Goal: Task Accomplishment & Management: Use online tool/utility

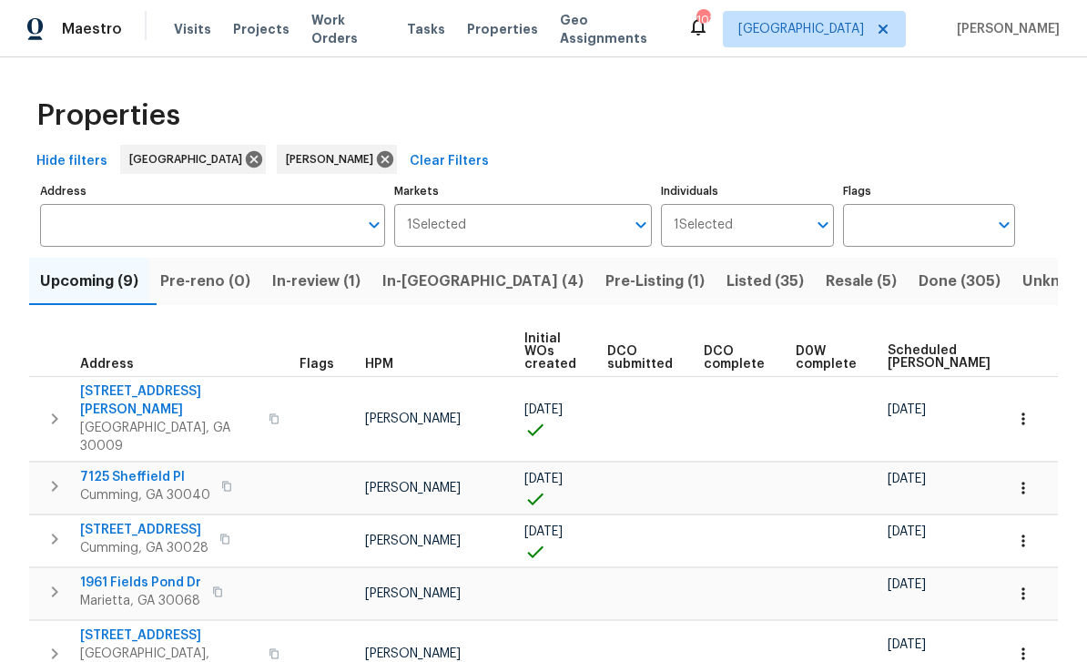
click at [826, 269] on span "Resale (5)" at bounding box center [861, 281] width 71 height 25
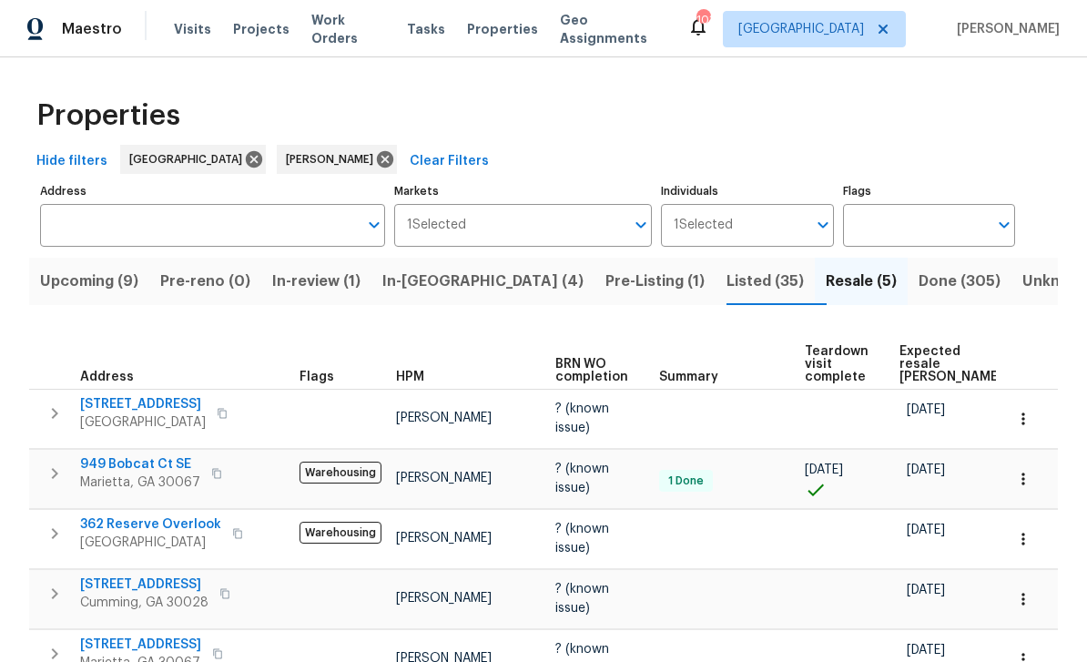
click at [727, 280] on span "Listed (35)" at bounding box center [765, 281] width 77 height 25
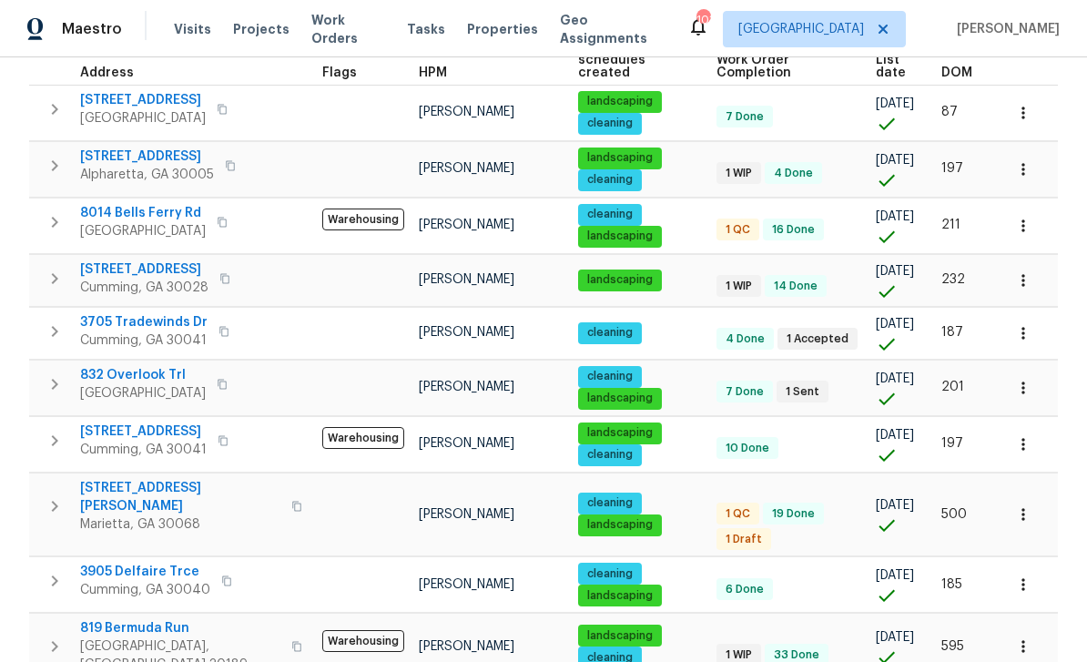
scroll to position [262, 0]
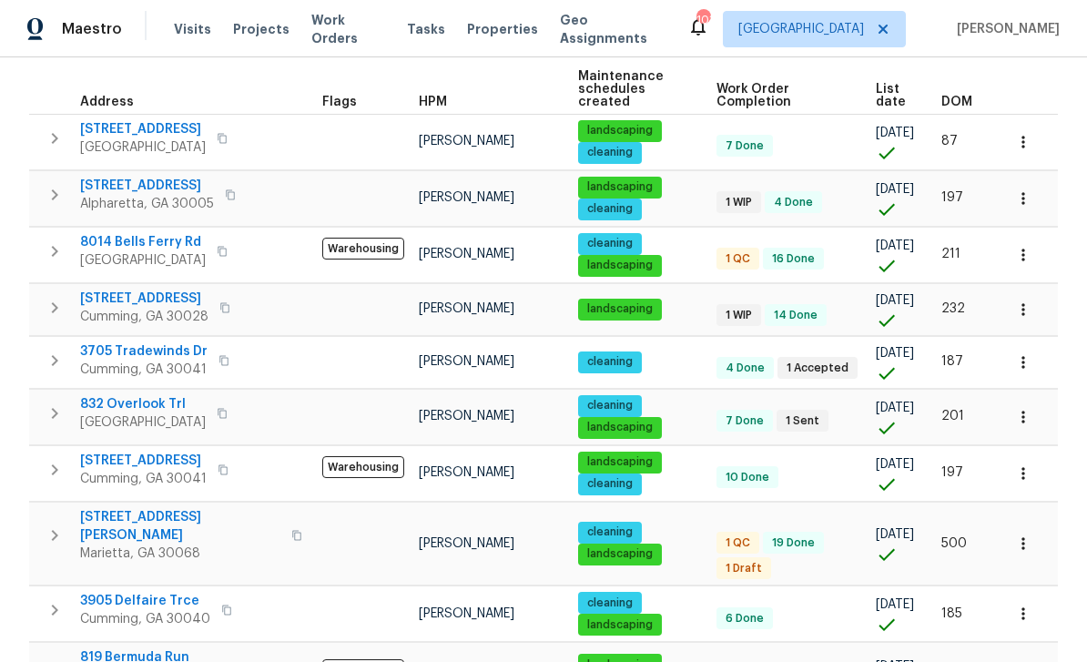
click at [134, 233] on span "8014 Bells Ferry Rd" at bounding box center [143, 242] width 126 height 18
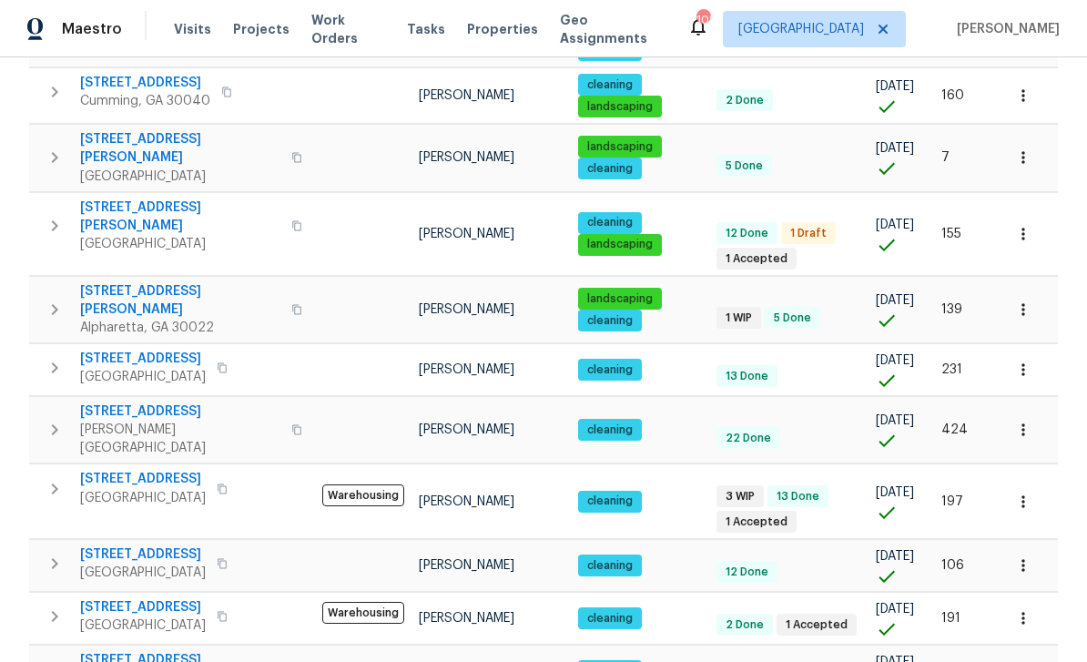
scroll to position [1140, 0]
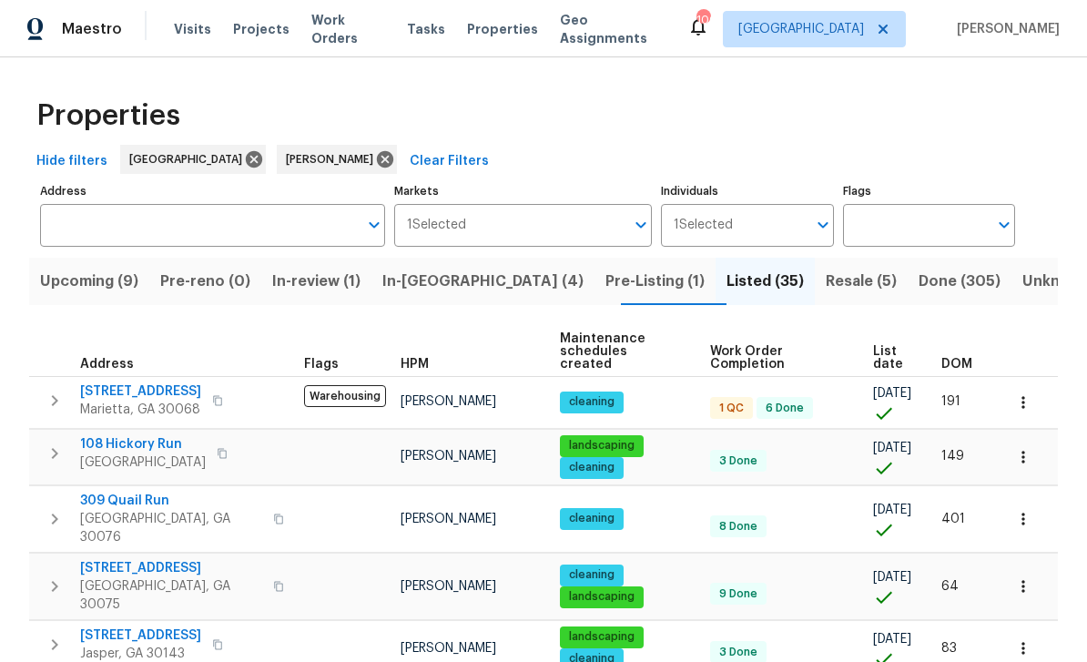
click at [826, 275] on span "Resale (5)" at bounding box center [861, 281] width 71 height 25
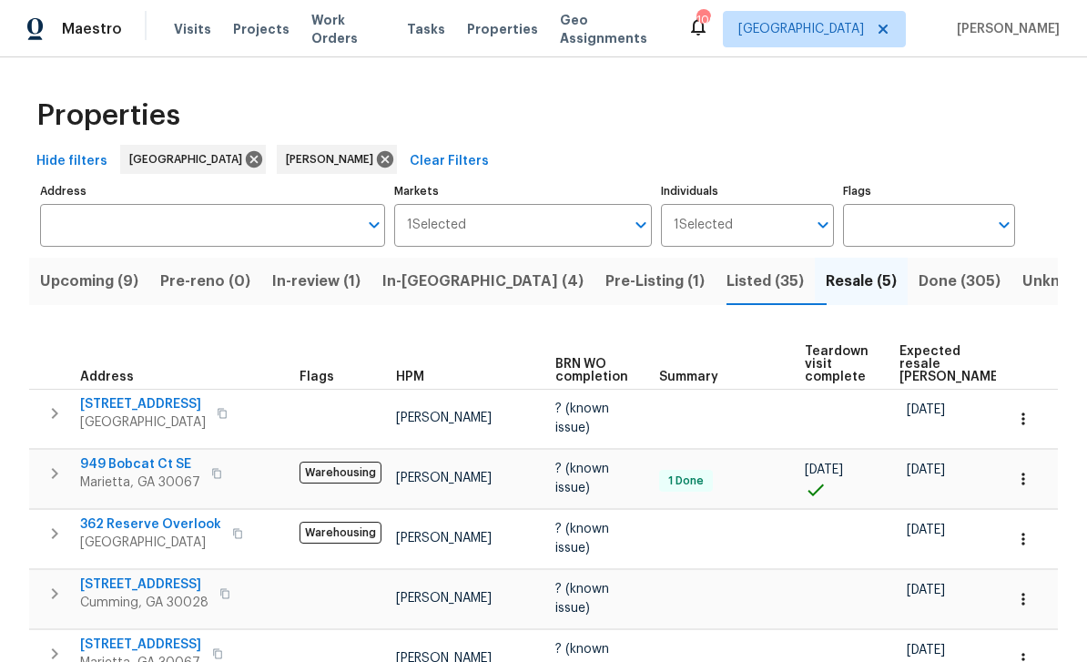
click at [444, 269] on span "In-reno (4)" at bounding box center [482, 281] width 201 height 25
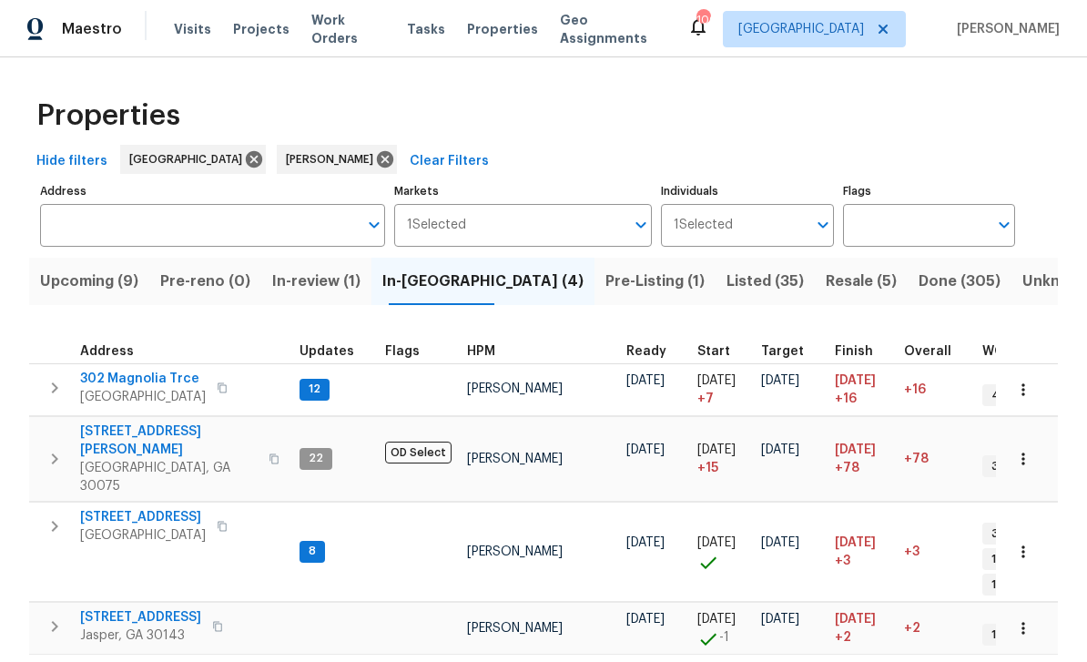
click at [131, 508] on span "[STREET_ADDRESS]" at bounding box center [143, 517] width 126 height 18
click at [97, 283] on span "Upcoming (9)" at bounding box center [89, 281] width 98 height 25
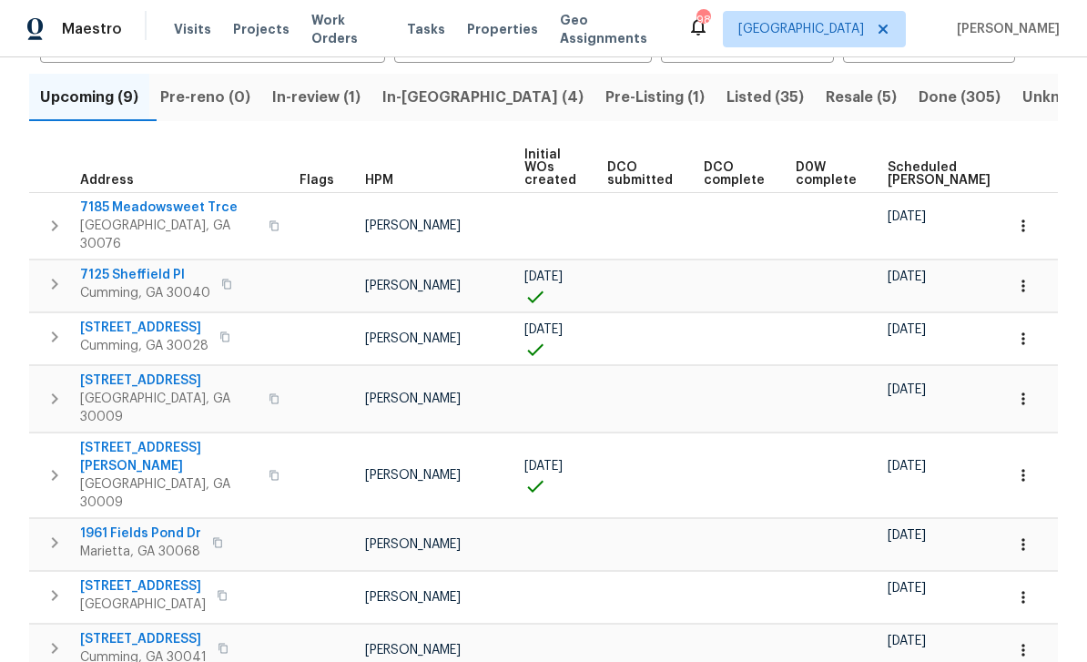
scroll to position [183, 0]
click at [448, 86] on span "In-reno (4)" at bounding box center [482, 98] width 201 height 25
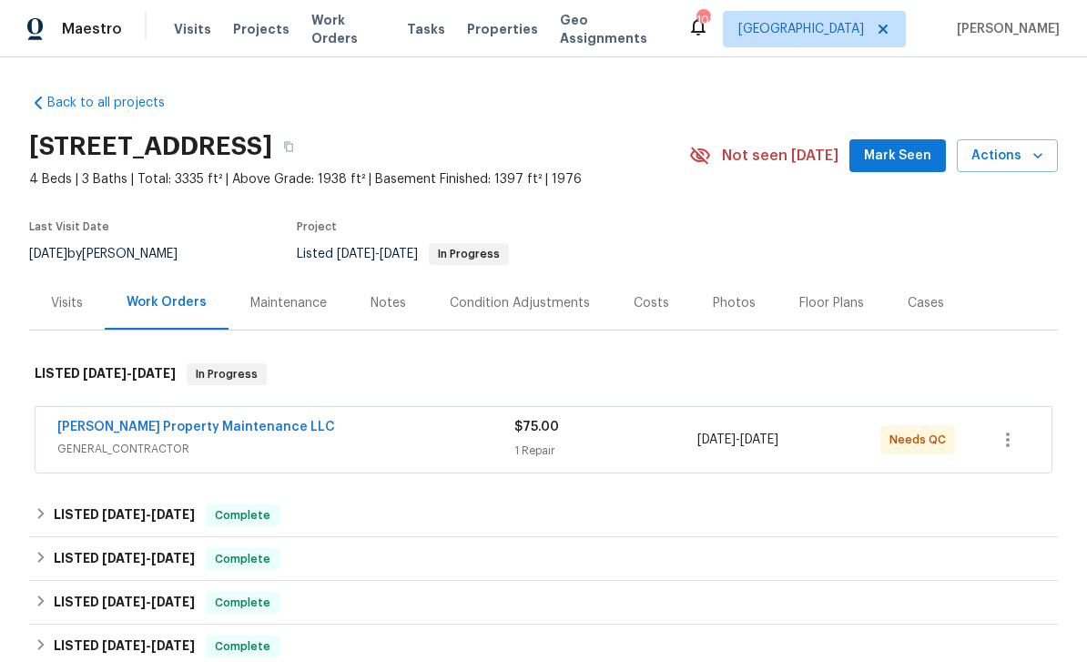
click at [104, 430] on link "Glen Property Maintenance LLC" at bounding box center [196, 427] width 278 height 13
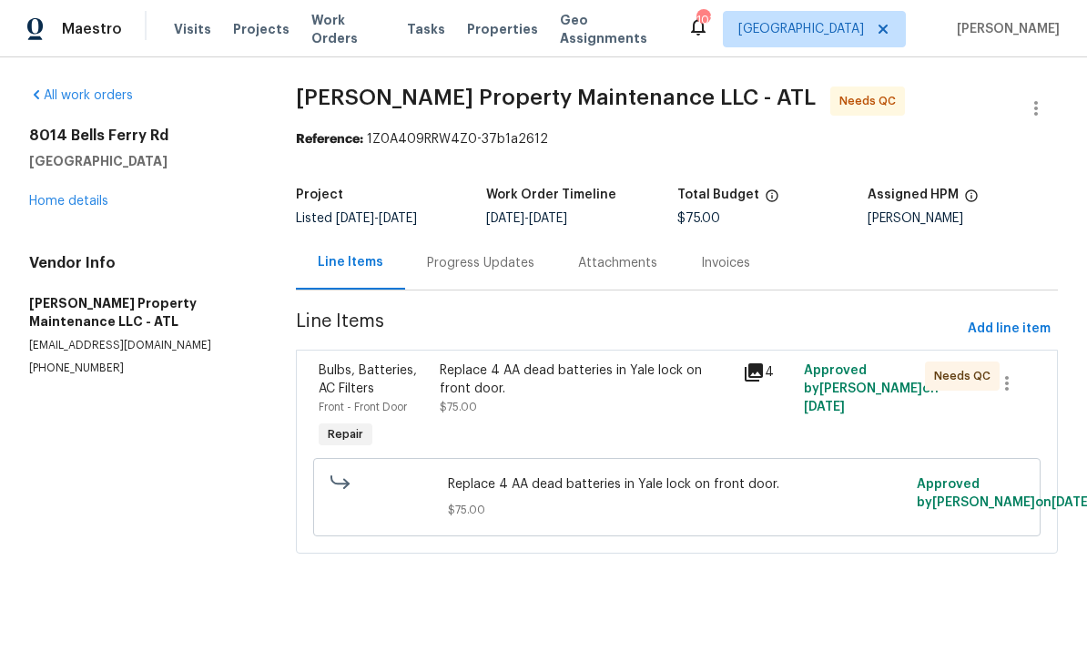
click at [379, 371] on span "Bulbs, Batteries, AC Filters" at bounding box center [368, 379] width 98 height 31
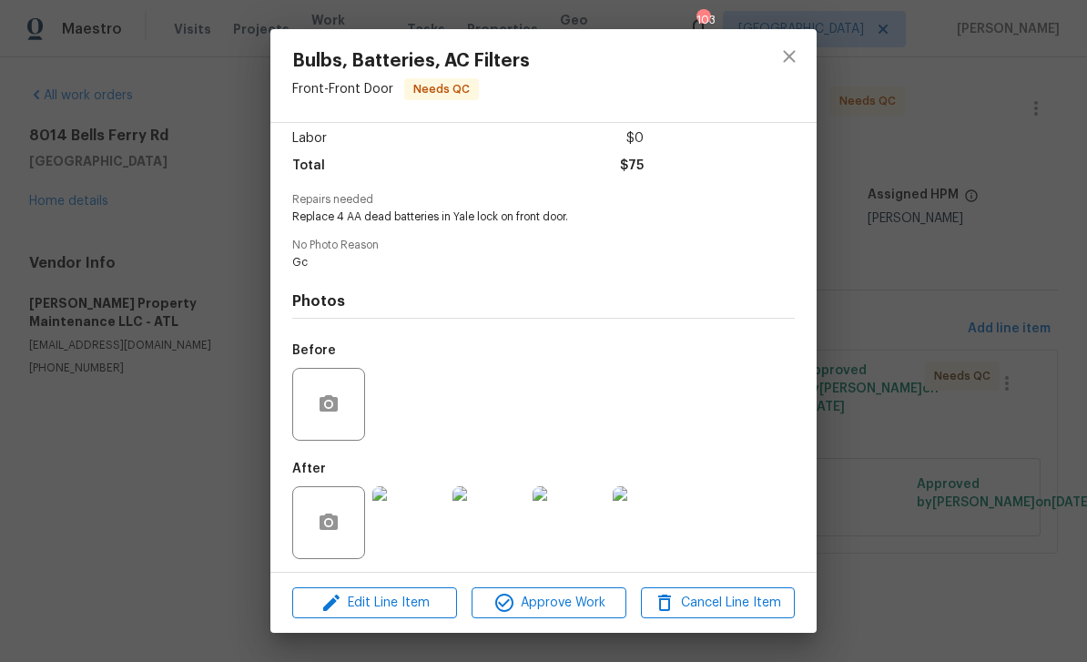
scroll to position [137, 0]
click at [579, 615] on button "Approve Work" at bounding box center [549, 603] width 154 height 32
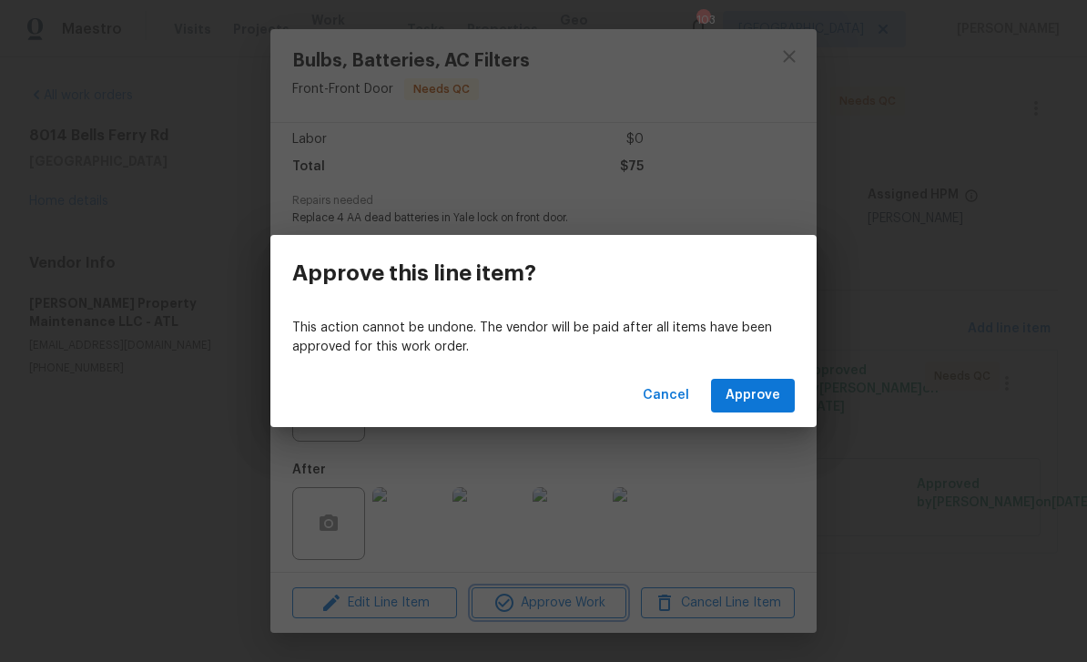
click at [940, 325] on div "Approve this line item? This action cannot be undone. The vendor will be paid a…" at bounding box center [543, 331] width 1087 height 662
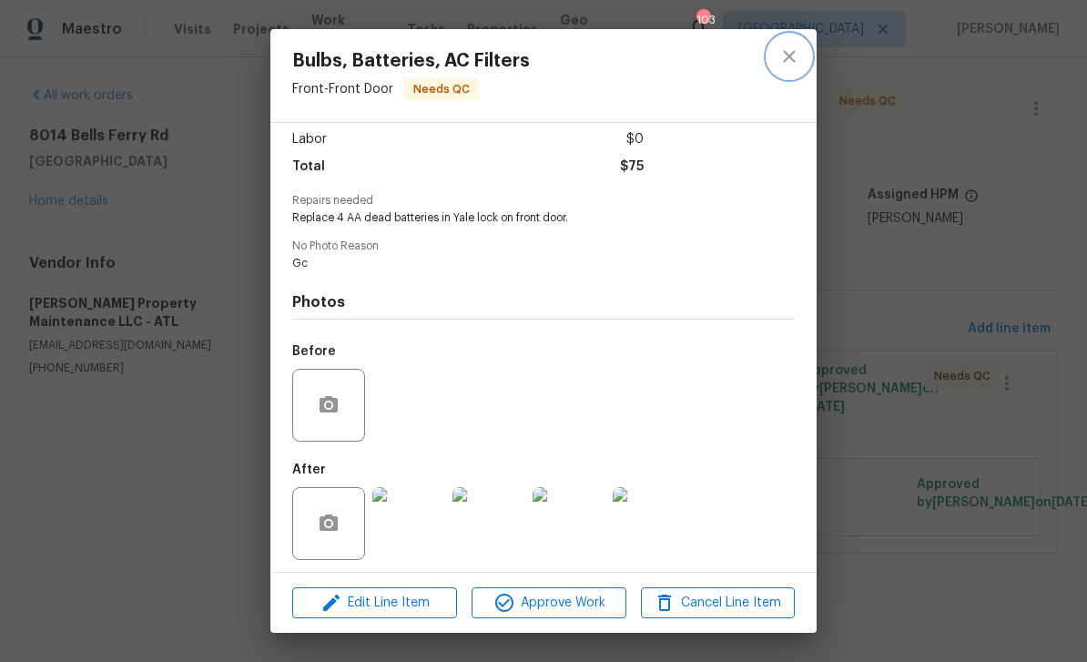
click at [790, 62] on icon "close" at bounding box center [789, 57] width 22 height 22
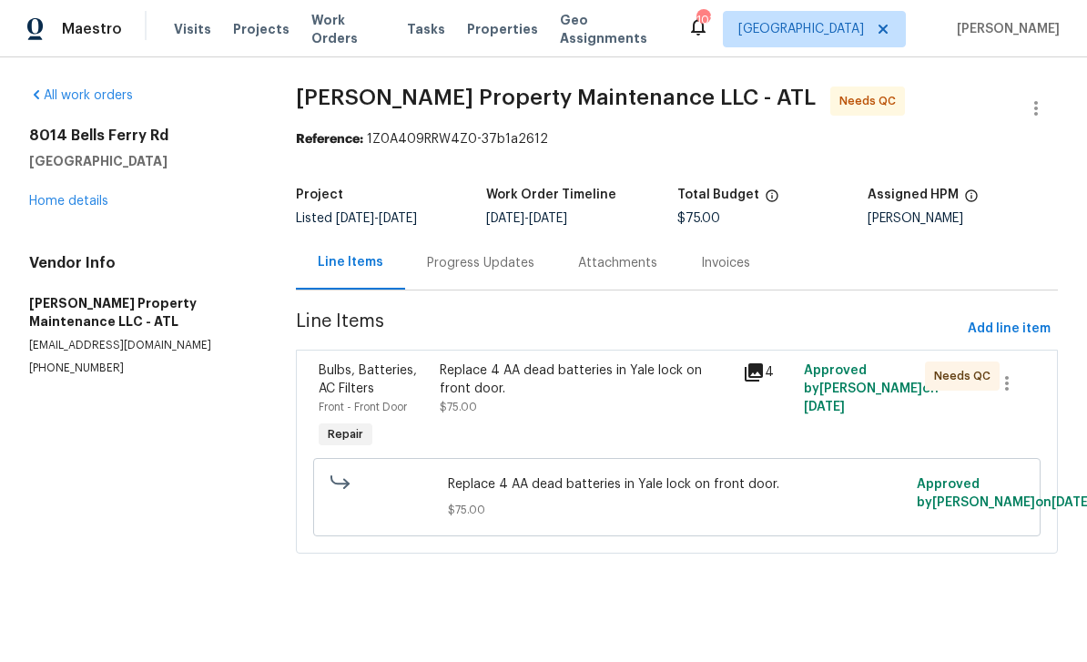
click at [358, 383] on span "Bulbs, Batteries, AC Filters" at bounding box center [368, 379] width 98 height 31
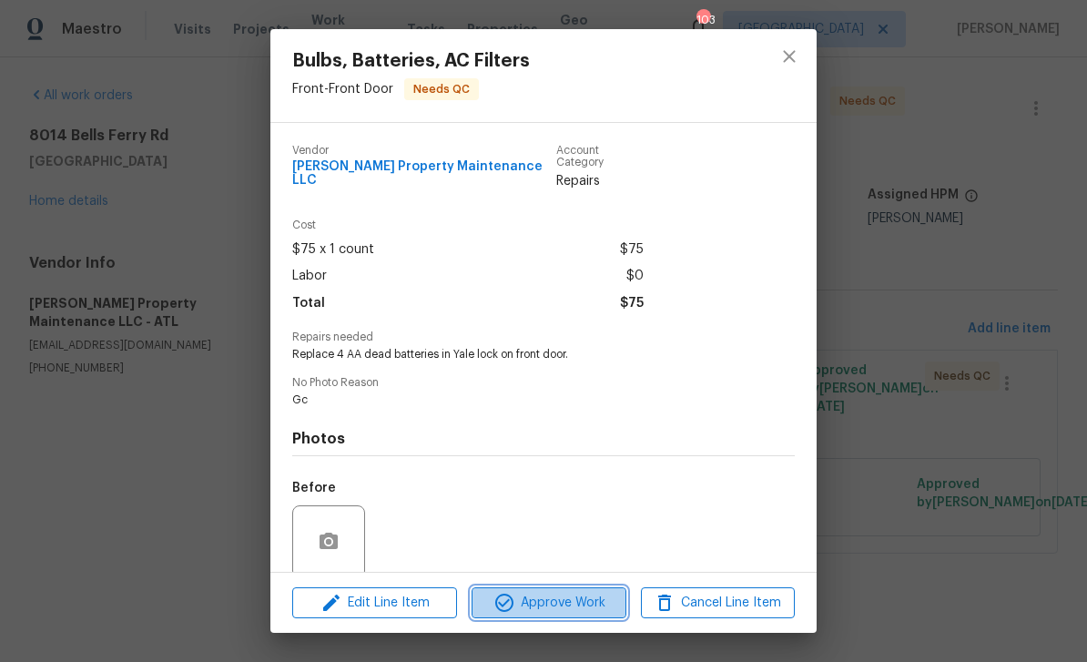
click at [596, 603] on span "Approve Work" at bounding box center [548, 603] width 143 height 23
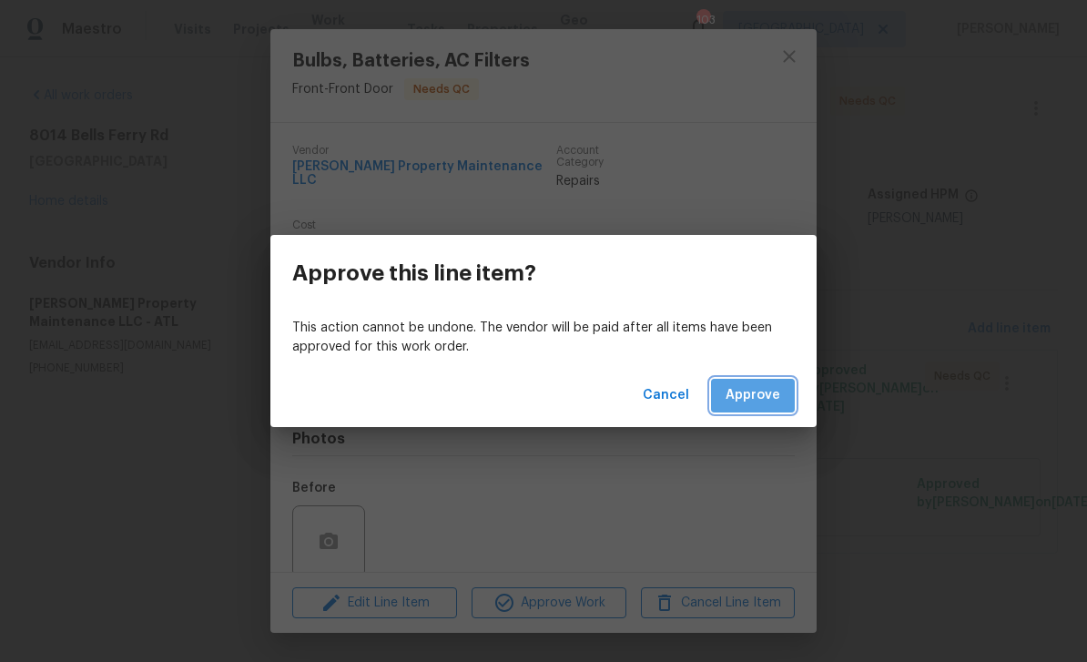
click at [762, 391] on span "Approve" at bounding box center [753, 395] width 55 height 23
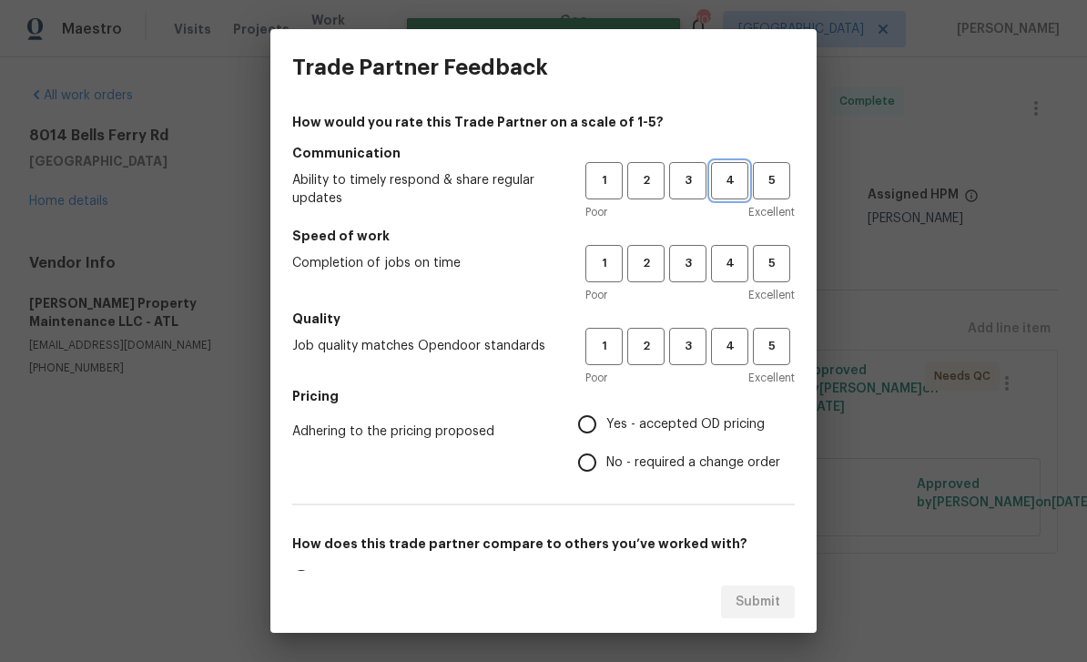
click at [721, 181] on span "4" at bounding box center [730, 180] width 34 height 21
click at [727, 265] on span "4" at bounding box center [730, 263] width 34 height 21
click at [736, 354] on span "4" at bounding box center [730, 346] width 34 height 21
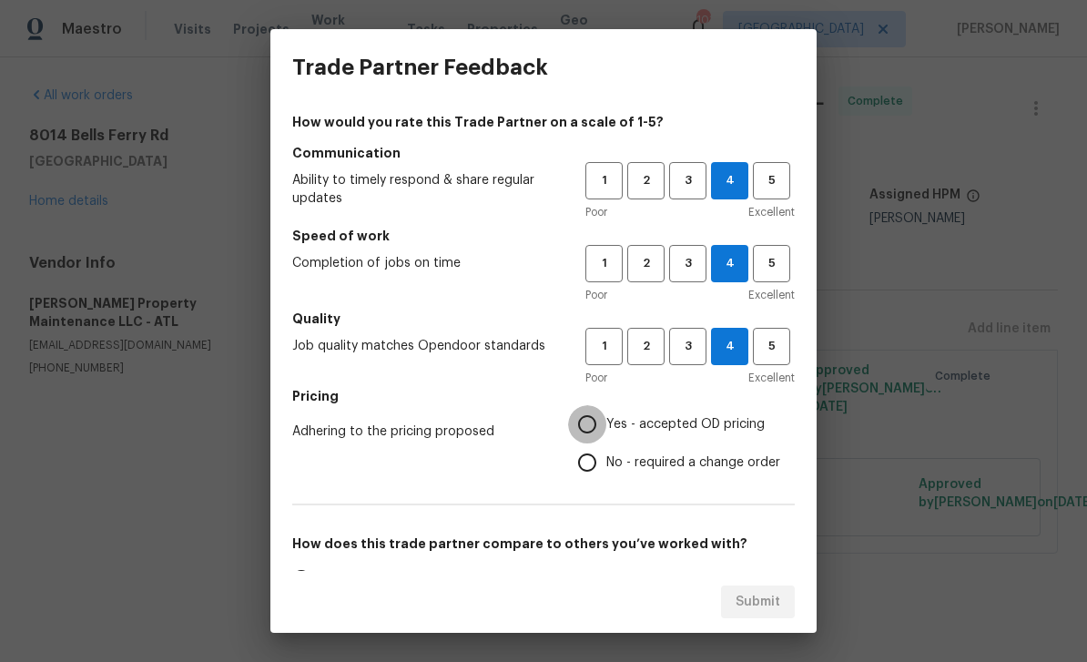
click at [595, 423] on input "Yes - accepted OD pricing" at bounding box center [587, 424] width 38 height 38
radio input "true"
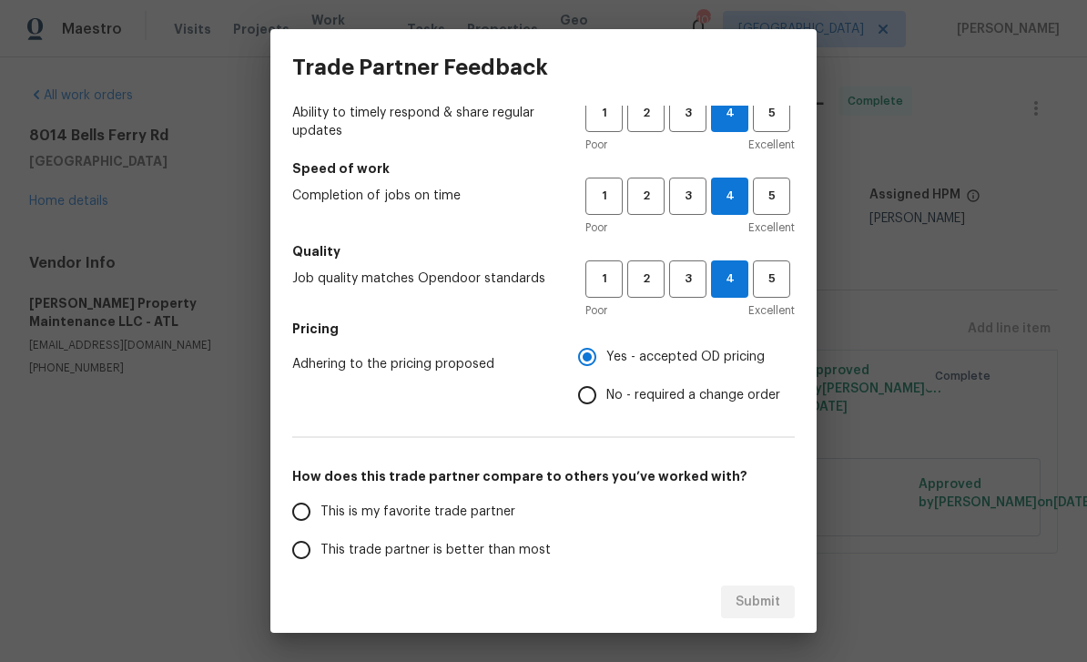
scroll to position [69, 0]
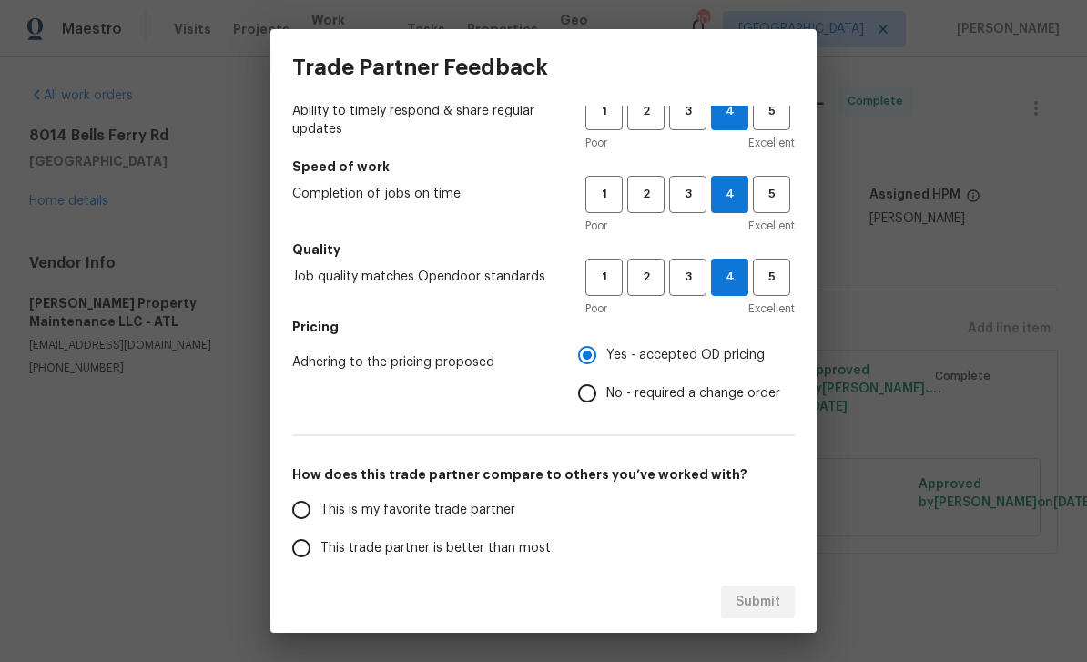
click at [304, 507] on input "This is my favorite trade partner" at bounding box center [301, 510] width 38 height 38
click at [764, 598] on span "Submit" at bounding box center [758, 602] width 45 height 23
radio input "true"
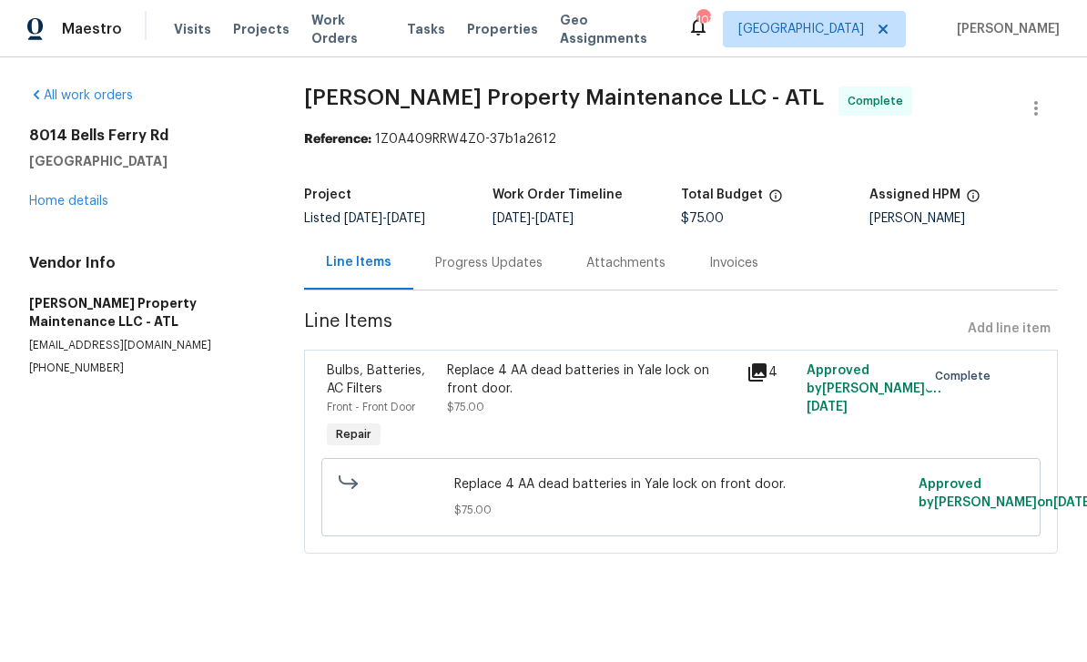
radio input "false"
click at [56, 204] on link "Home details" at bounding box center [68, 201] width 79 height 13
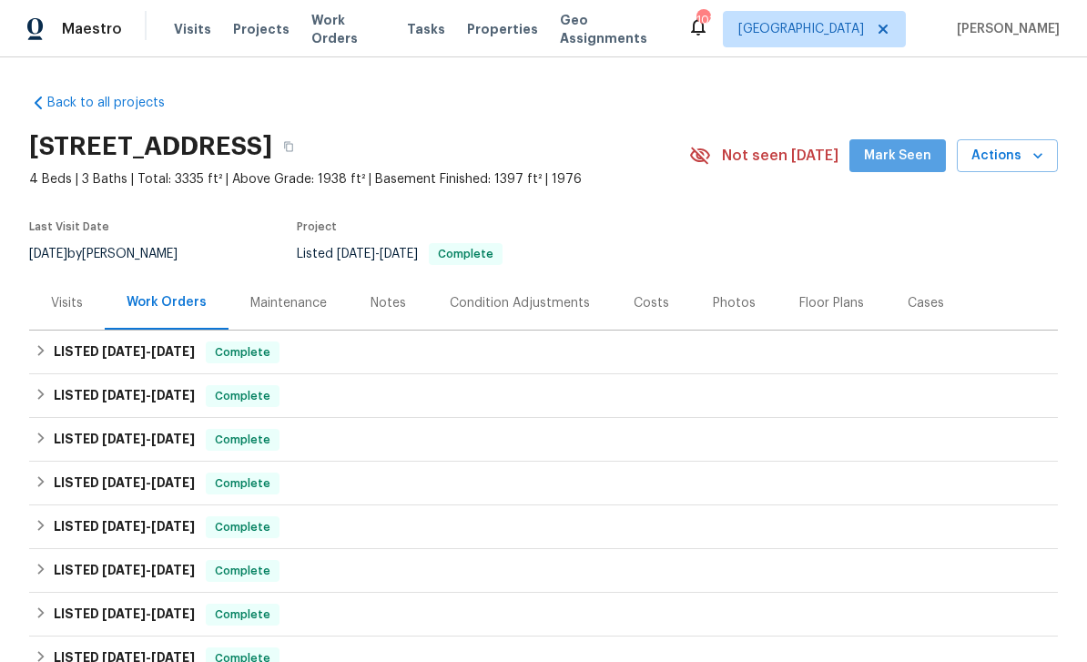
click at [910, 165] on span "Mark Seen" at bounding box center [897, 156] width 67 height 23
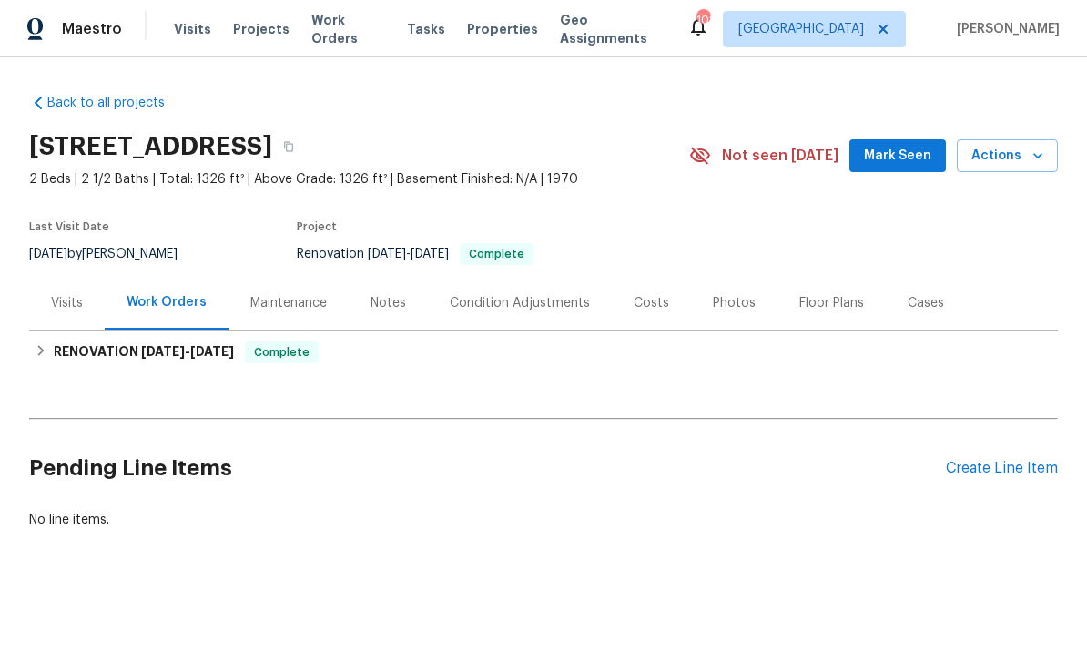
click at [727, 301] on div "Photos" at bounding box center [734, 303] width 43 height 18
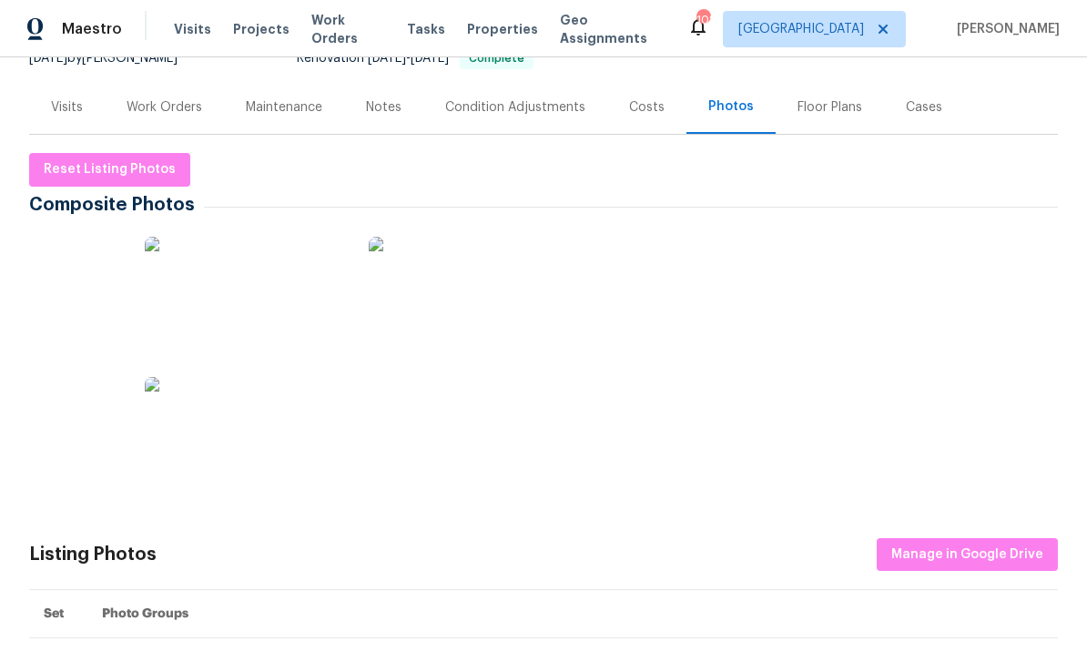
scroll to position [214, 0]
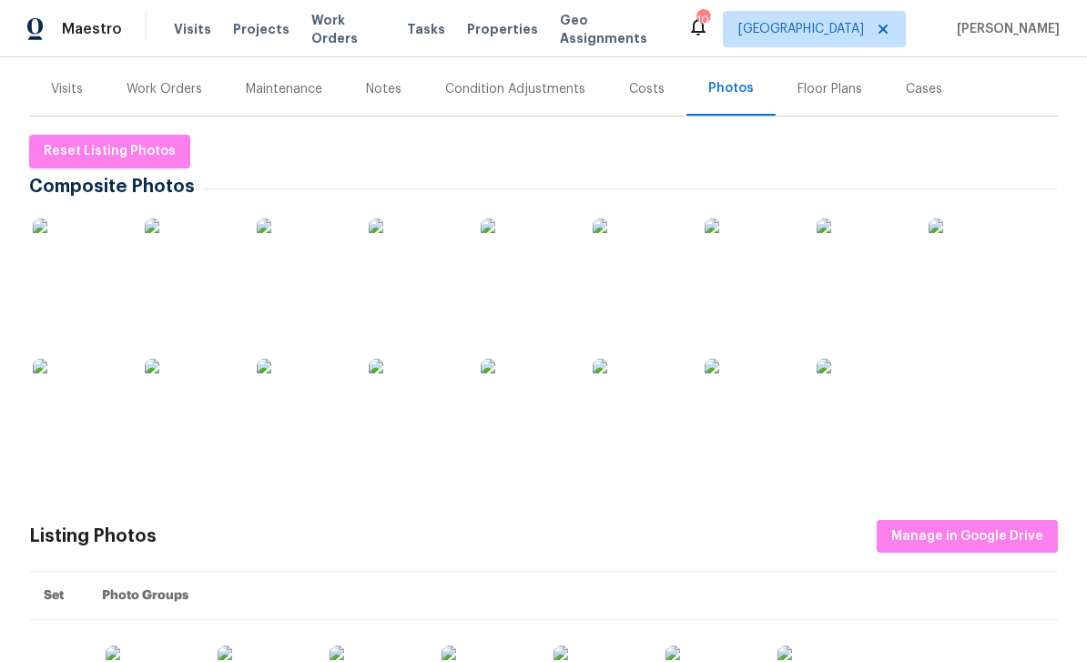
click at [749, 411] on img at bounding box center [750, 404] width 91 height 91
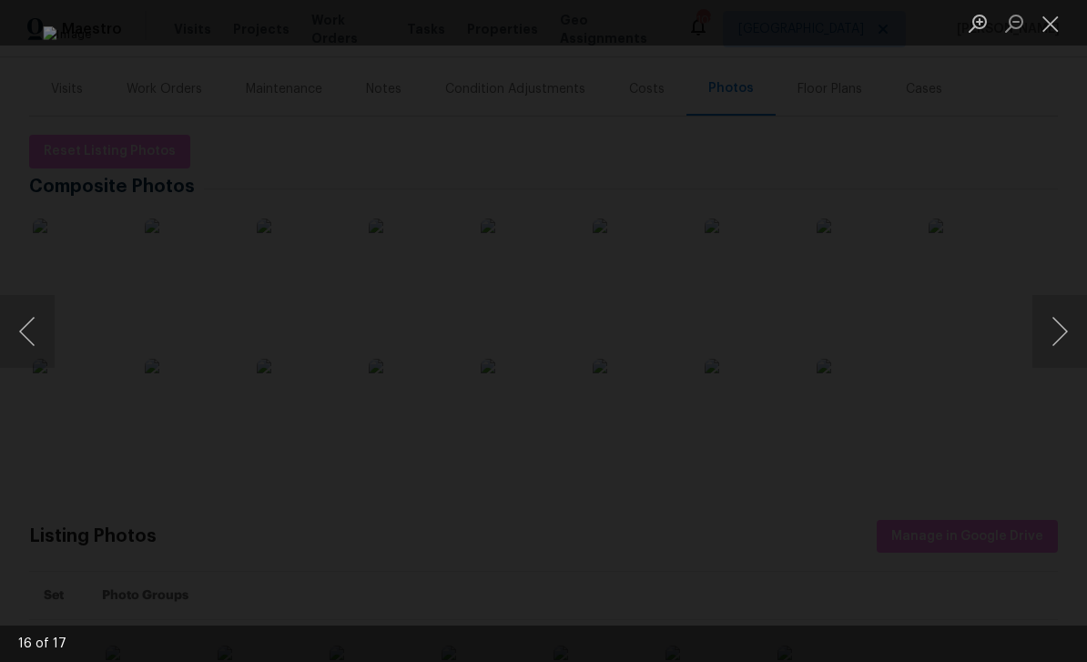
click at [924, 401] on img "Lightbox" at bounding box center [543, 330] width 1001 height 609
click at [54, 339] on button "Previous image" at bounding box center [27, 331] width 55 height 73
click at [1047, 27] on button "Close lightbox" at bounding box center [1050, 23] width 36 height 32
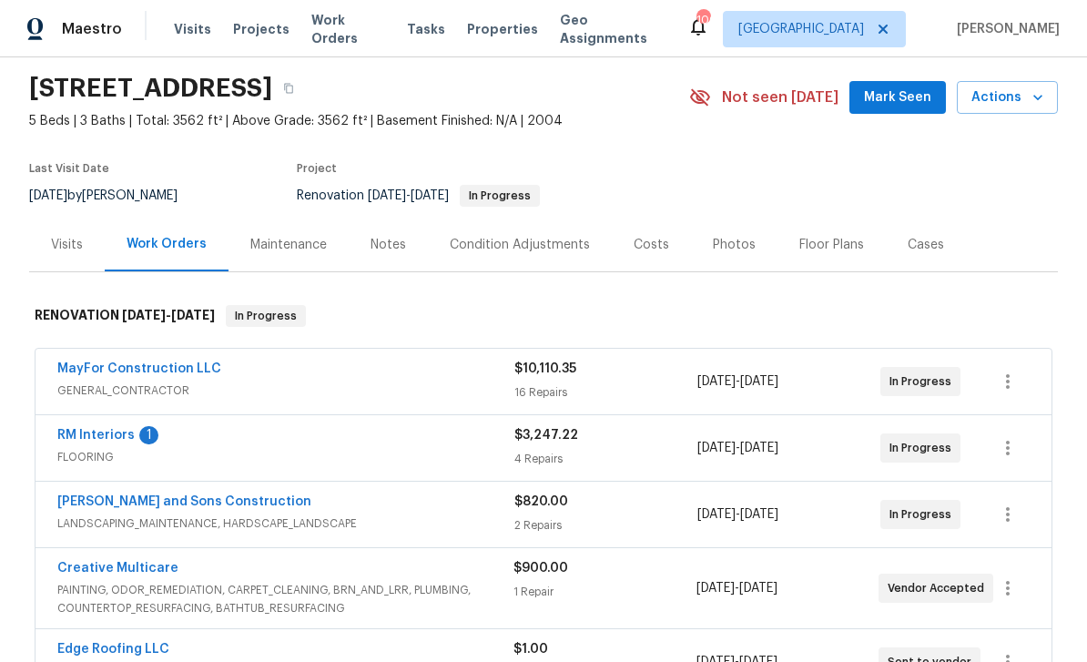
scroll to position [67, 0]
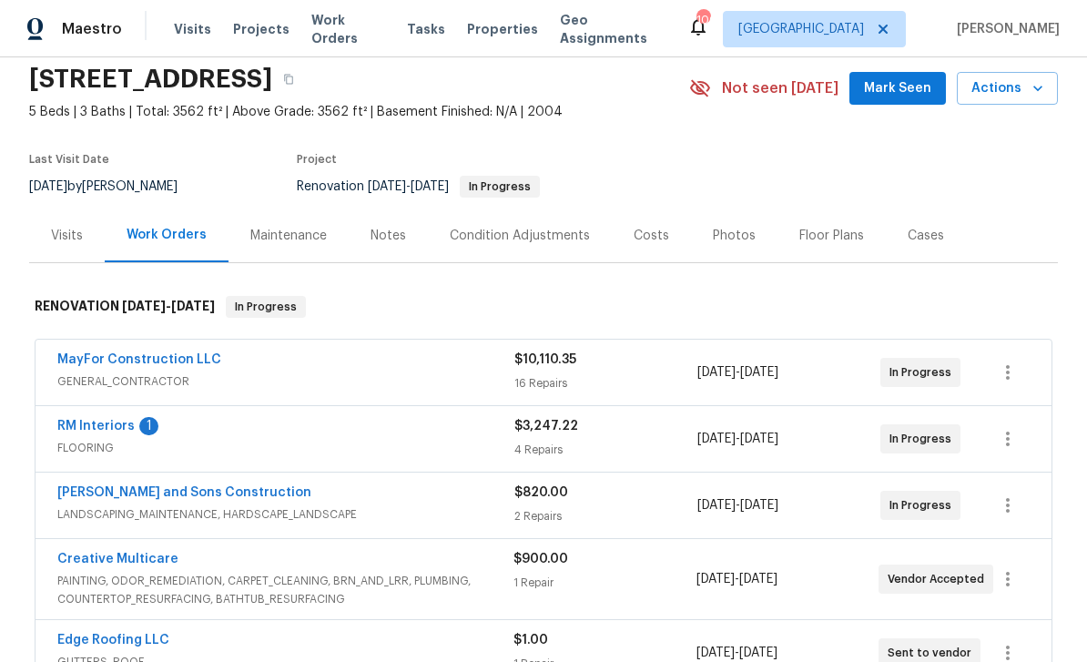
click at [86, 431] on link "RM Interiors" at bounding box center [95, 426] width 77 height 13
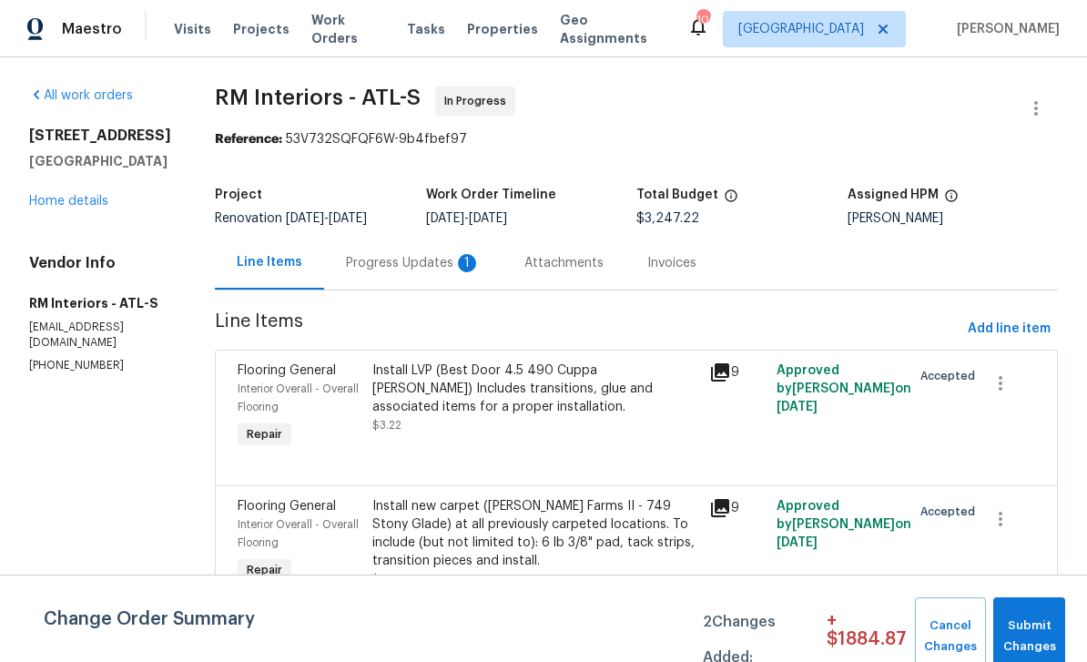
click at [401, 259] on div "Progress Updates 1" at bounding box center [413, 263] width 135 height 18
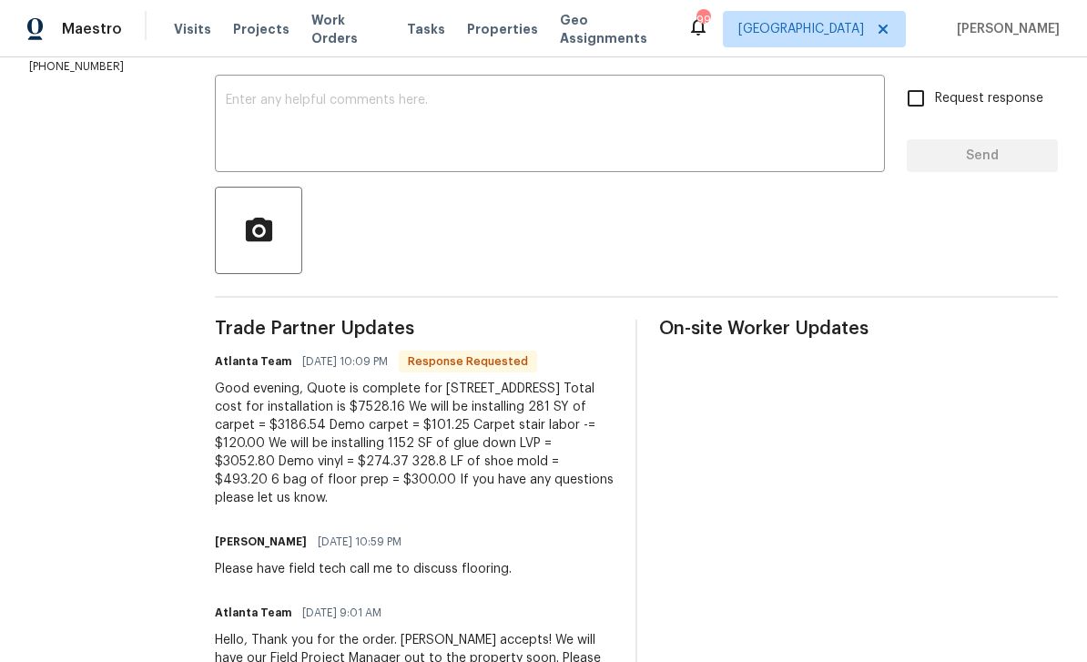
scroll to position [298, 0]
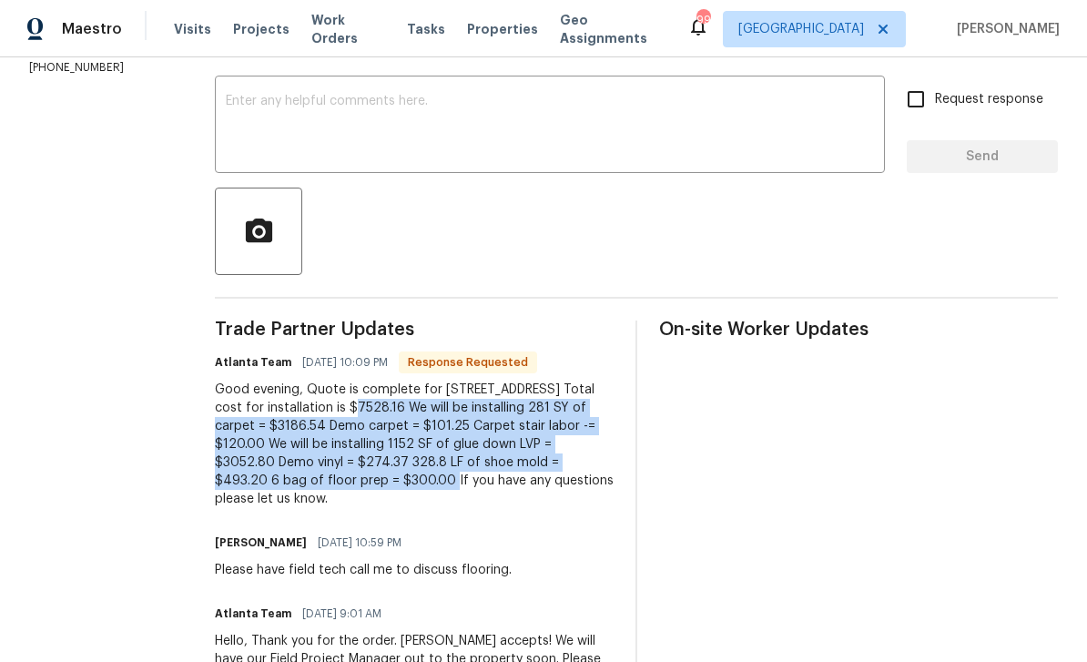
copy div "$7528.16 We will be installing 281 SY of carpet = $3186.54 Demo carpet = $101.2…"
click at [954, 416] on div "On-site Worker Updates" at bounding box center [858, 514] width 399 height 388
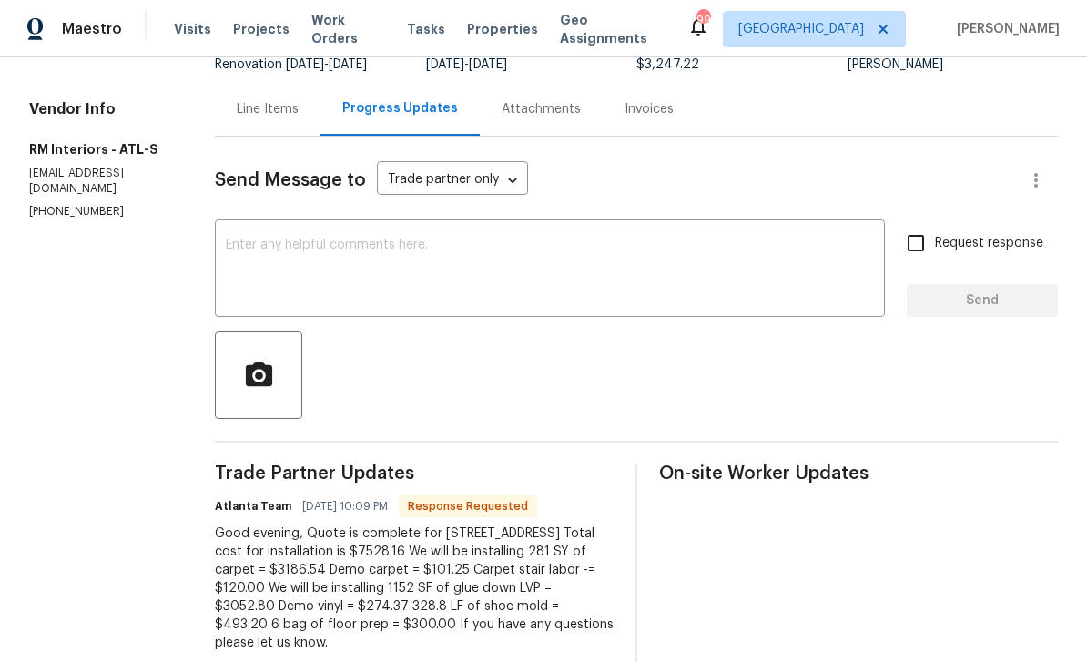
scroll to position [147, 0]
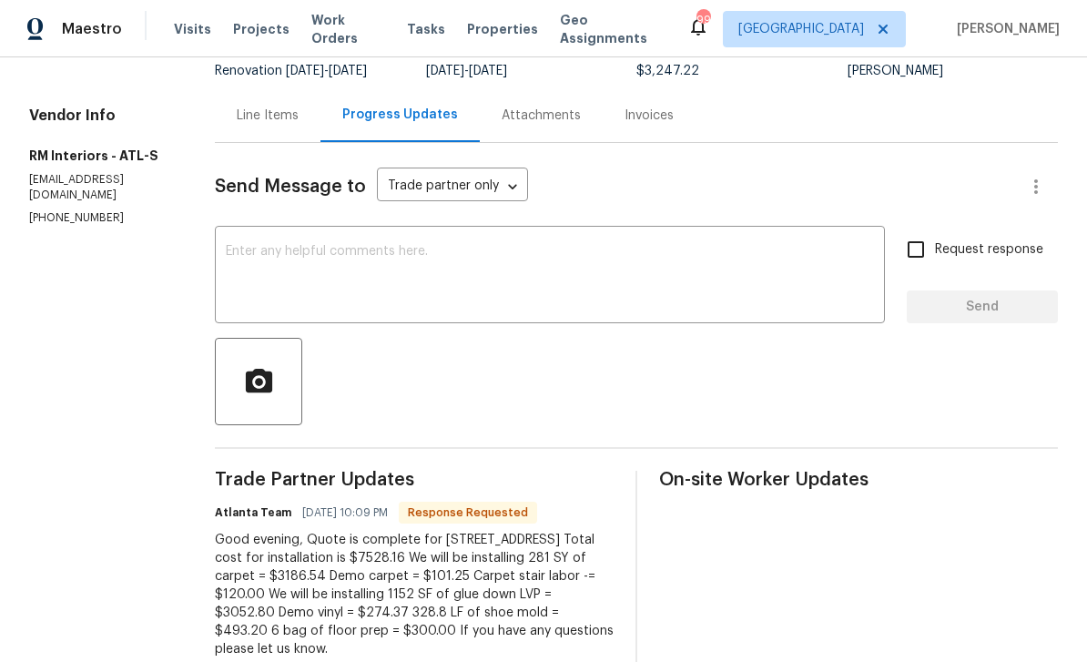
click at [241, 120] on div "Line Items" at bounding box center [268, 116] width 62 height 18
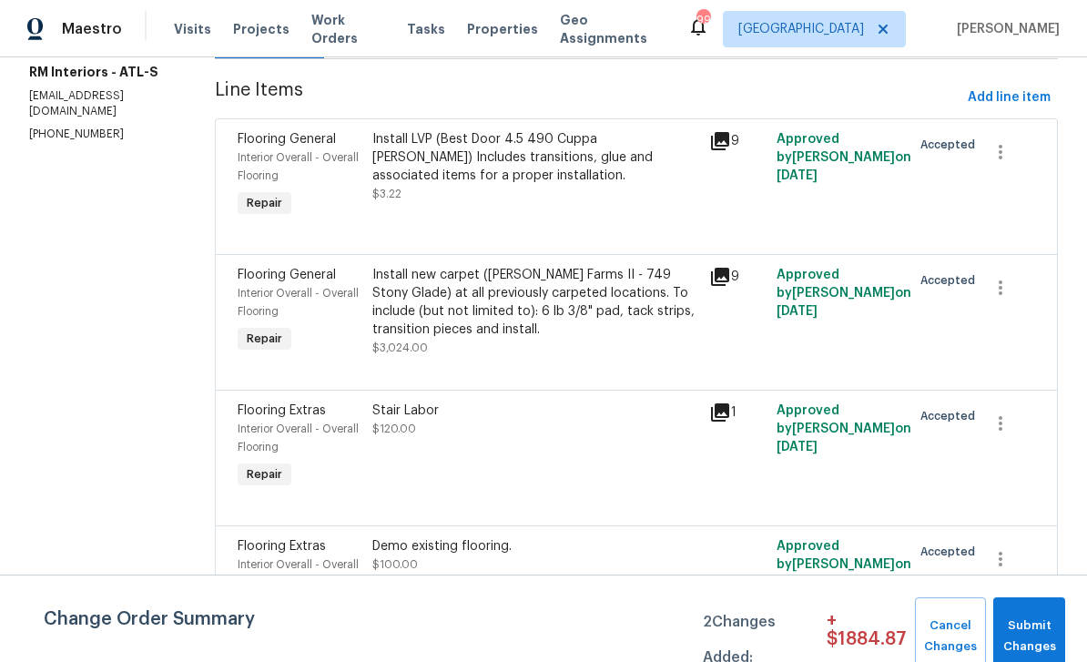
scroll to position [58, 0]
click at [277, 555] on div "Interior Overall - Overall Flooring" at bounding box center [300, 573] width 124 height 36
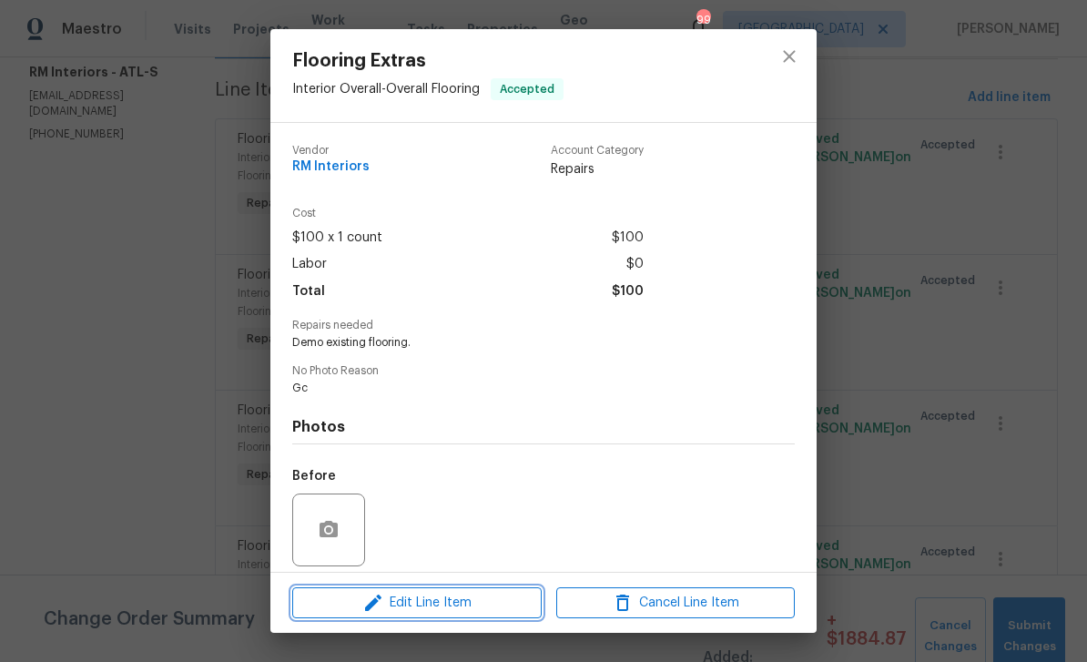
click at [384, 605] on icon "button" at bounding box center [373, 603] width 22 height 22
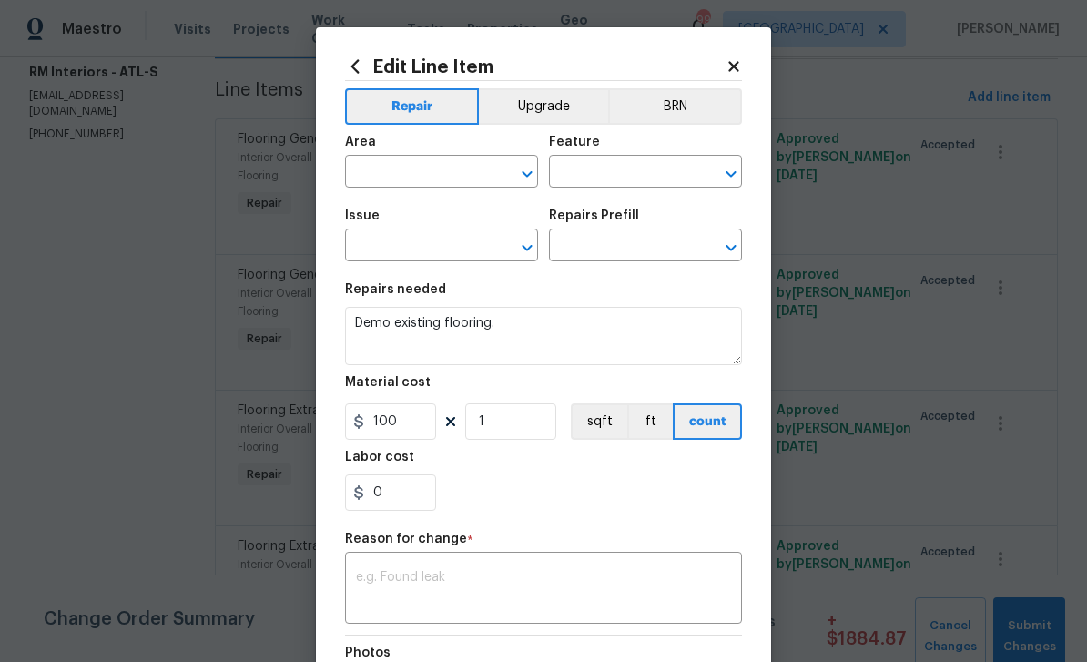
type input "Interior Overall"
type input "Overall Flooring"
type input "Flooring Extras"
type input "Flooring Demo $1.00"
click at [408, 423] on input "100" at bounding box center [390, 421] width 91 height 36
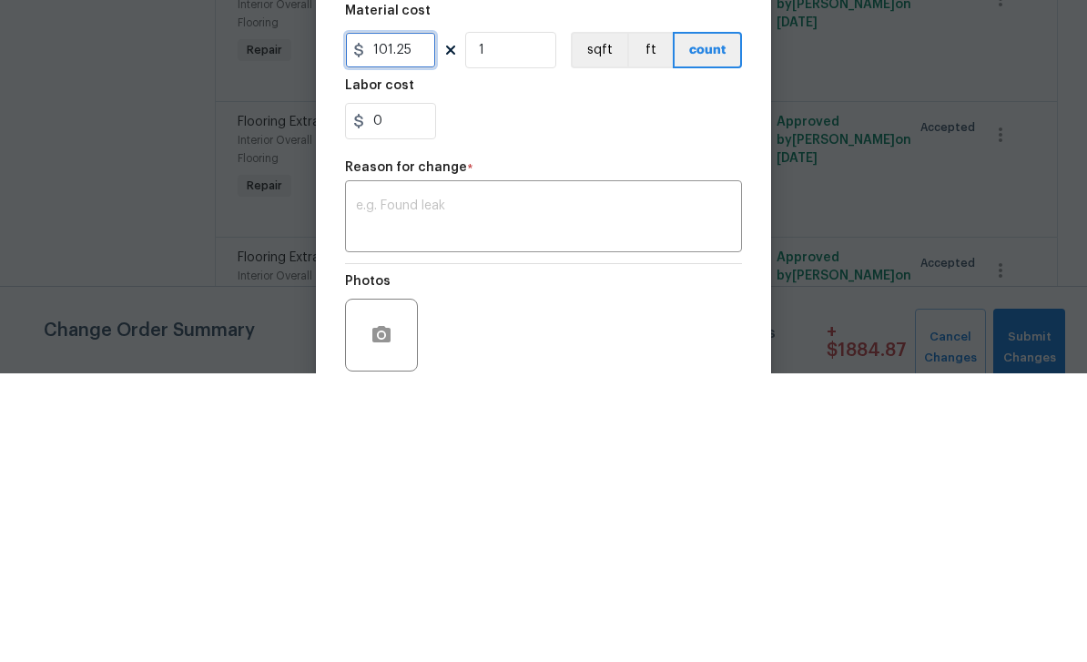
scroll to position [84, 0]
type input "101.25"
click at [656, 487] on textarea at bounding box center [543, 506] width 375 height 38
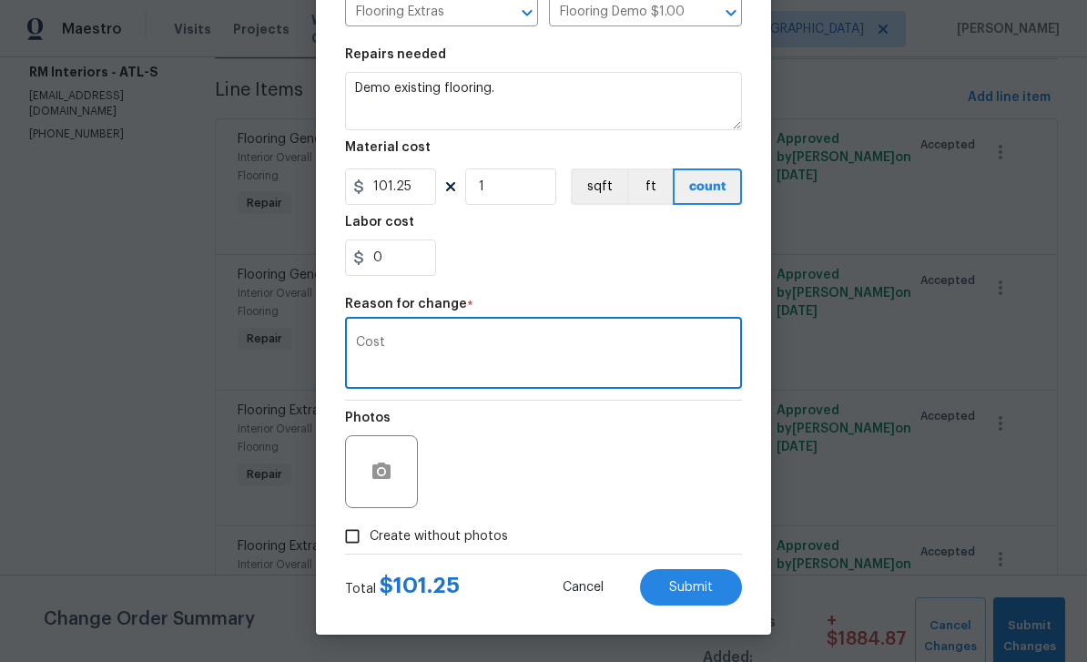
scroll to position [239, 0]
type textarea "Cost"
click at [708, 588] on span "Submit" at bounding box center [691, 588] width 44 height 14
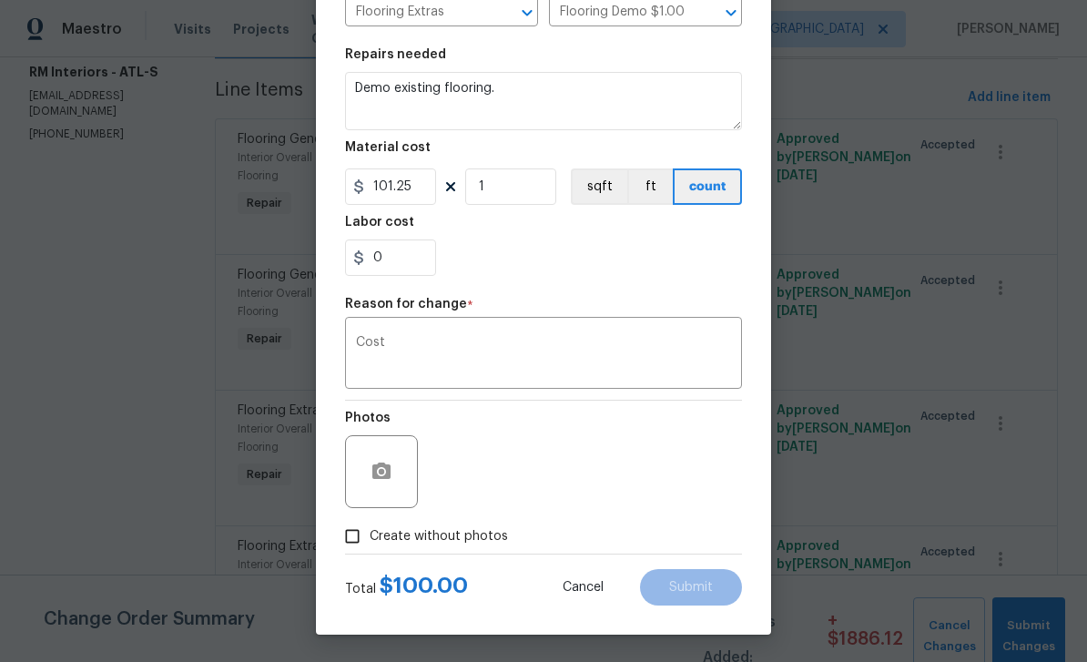
type input "100"
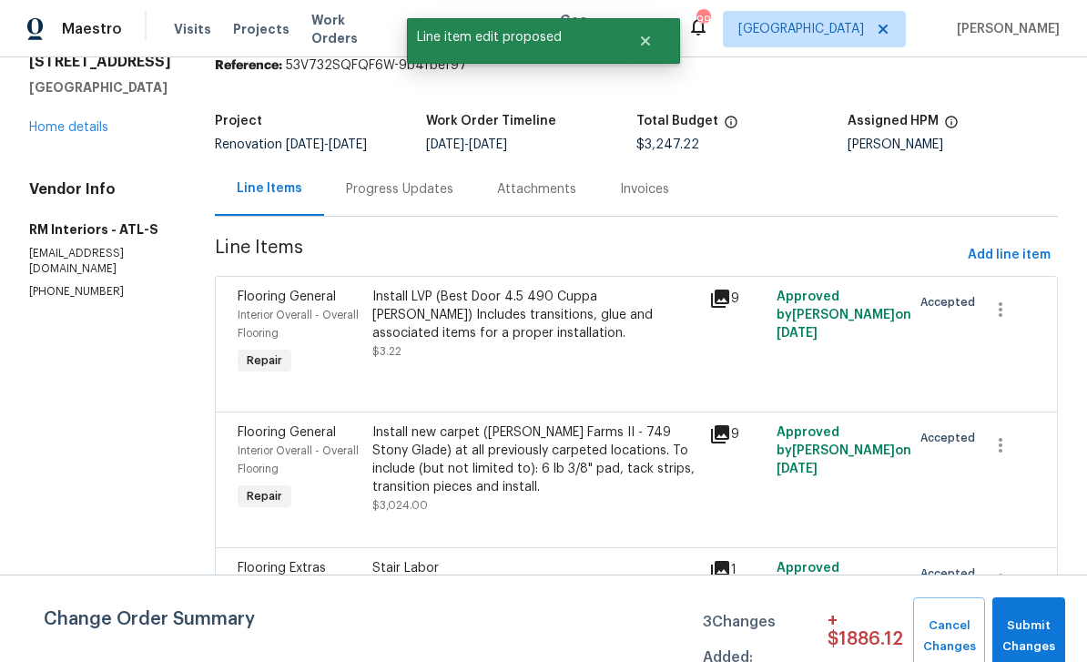
scroll to position [60, 0]
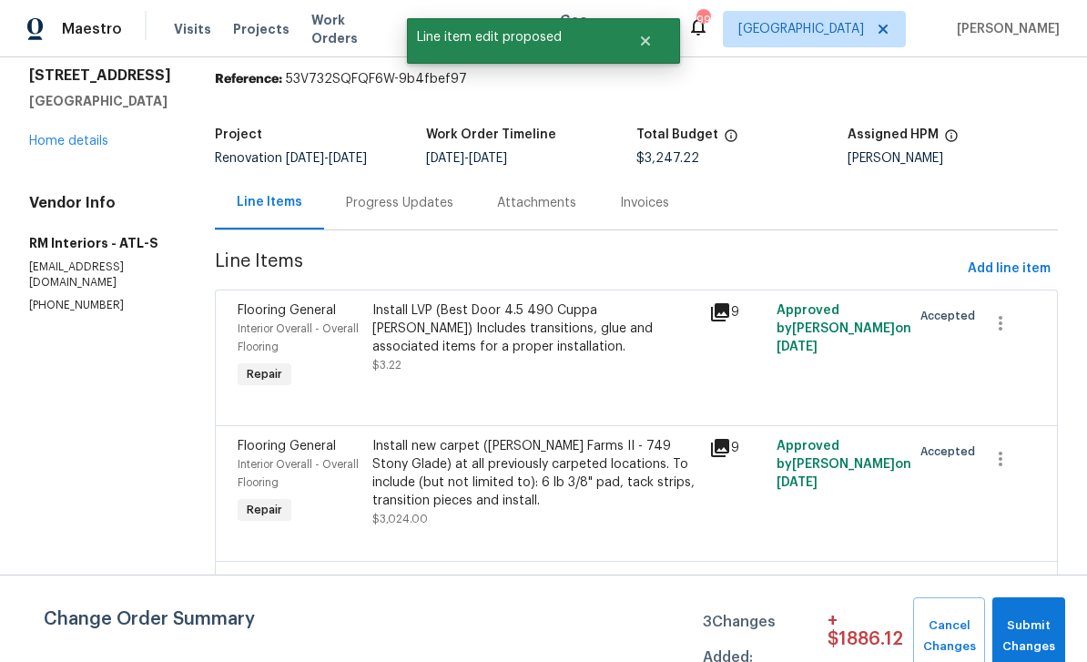
click at [377, 194] on div "Progress Updates" at bounding box center [399, 203] width 107 height 18
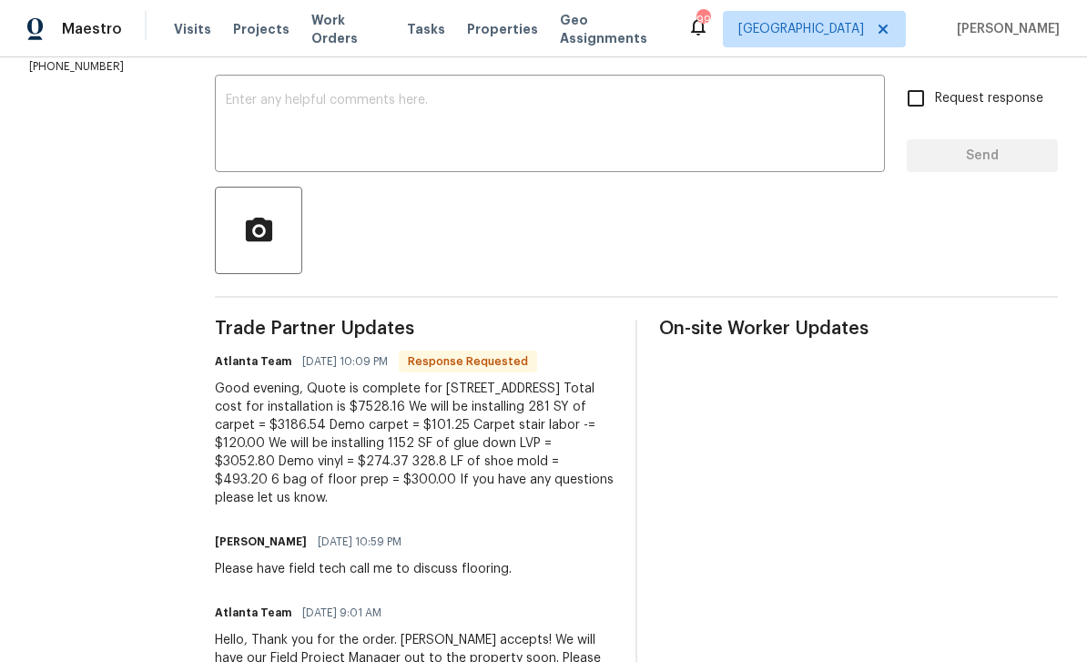
scroll to position [298, 0]
copy div "1152 SF of glue down LVP = $3052.80"
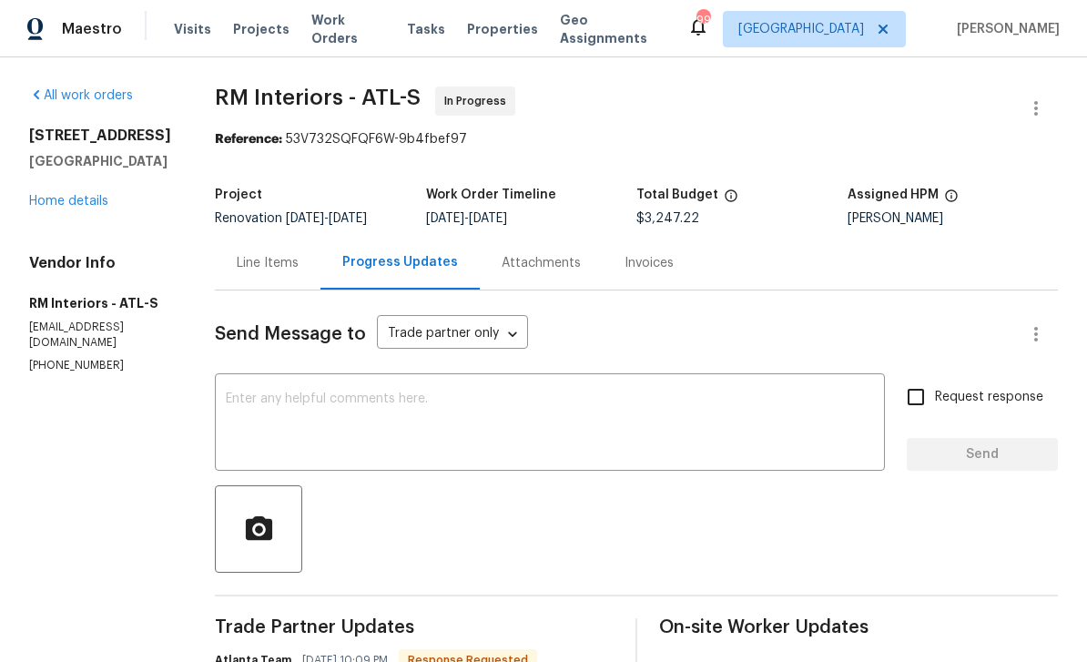
scroll to position [0, 0]
click at [242, 254] on div "Line Items" at bounding box center [268, 263] width 62 height 18
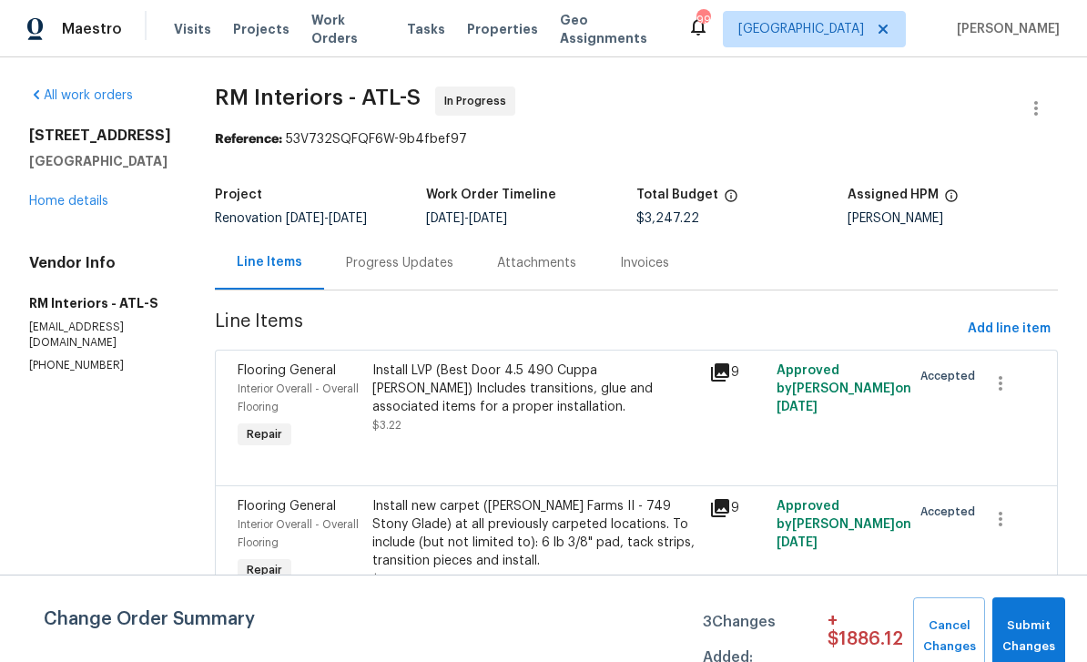
click at [268, 364] on span "Flooring General" at bounding box center [287, 370] width 98 height 13
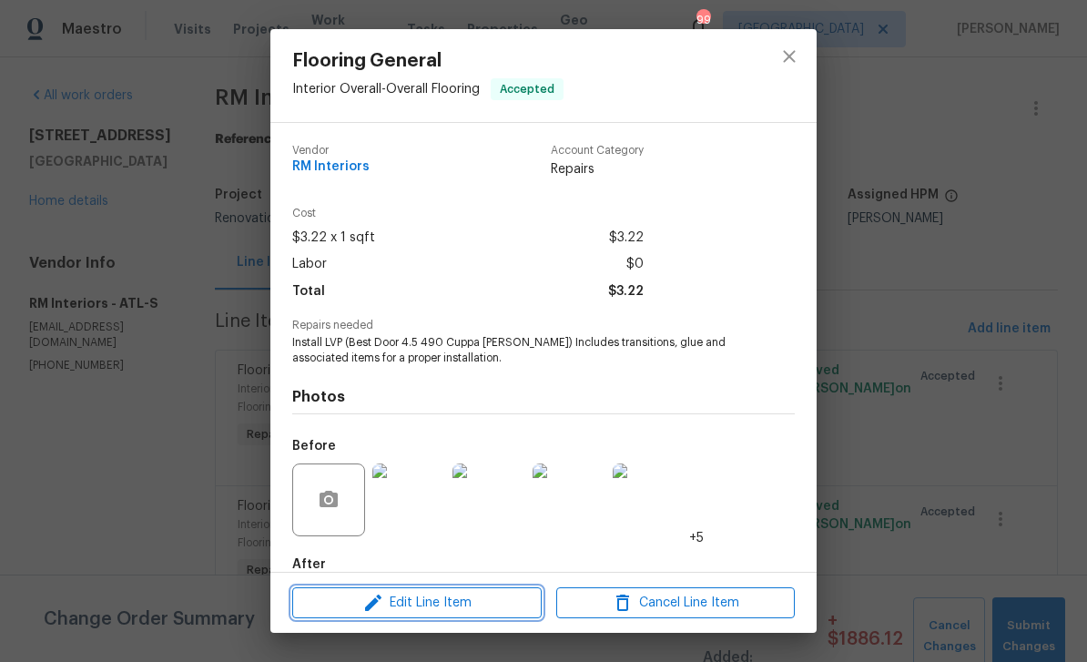
click at [370, 605] on icon "button" at bounding box center [373, 603] width 16 height 16
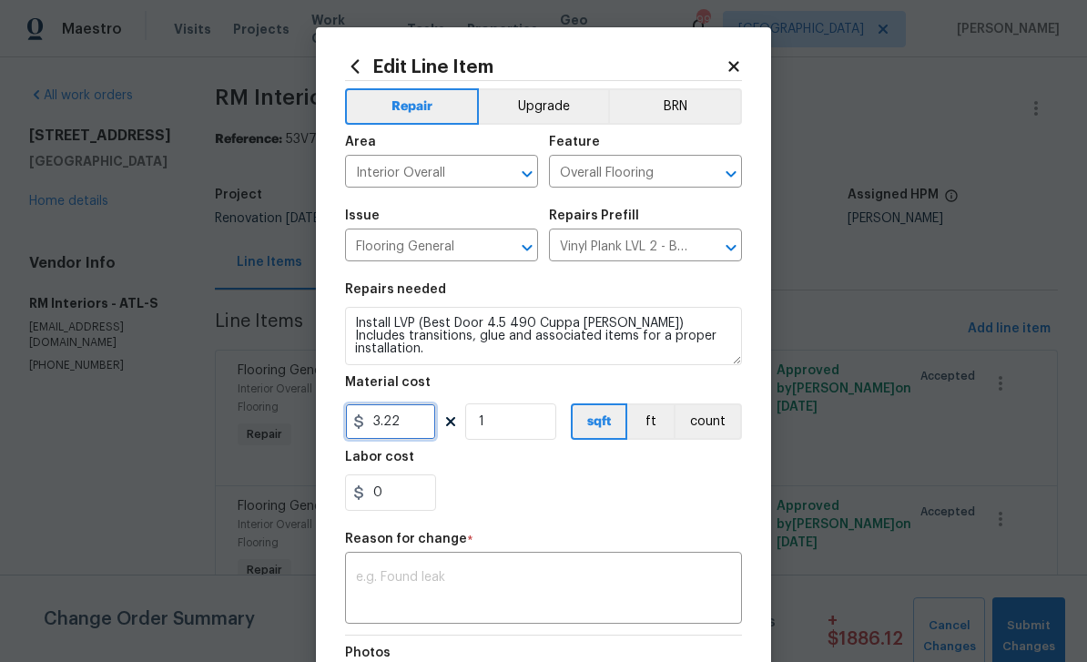
click at [419, 426] on input "3.22" at bounding box center [390, 421] width 91 height 36
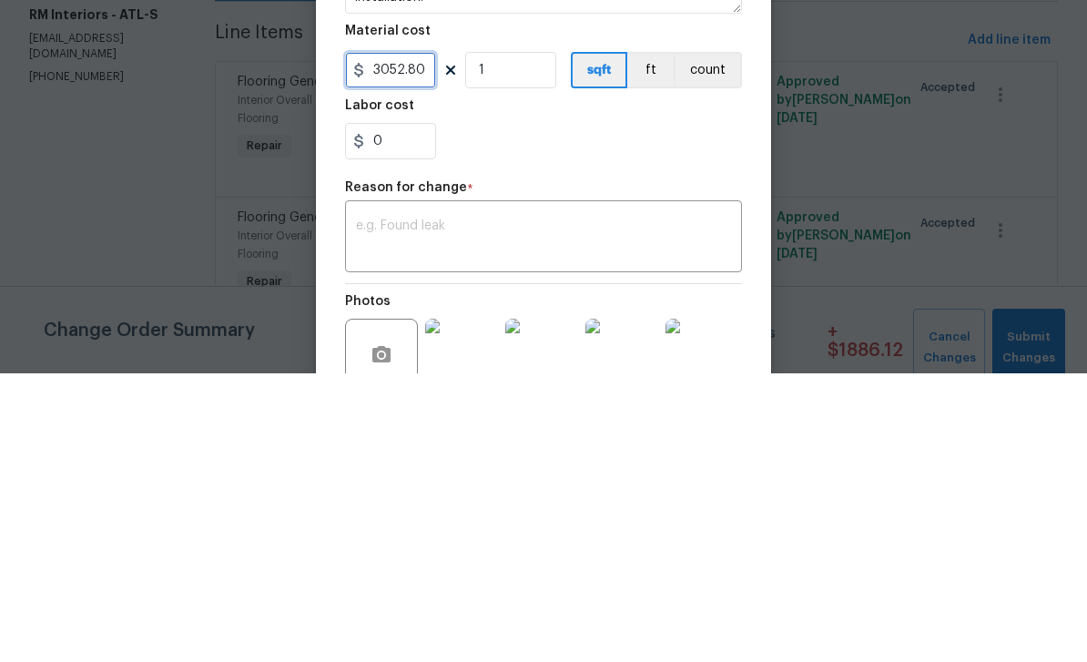
scroll to position [65, 0]
click at [644, 506] on textarea at bounding box center [543, 525] width 375 height 38
type input "3052.8"
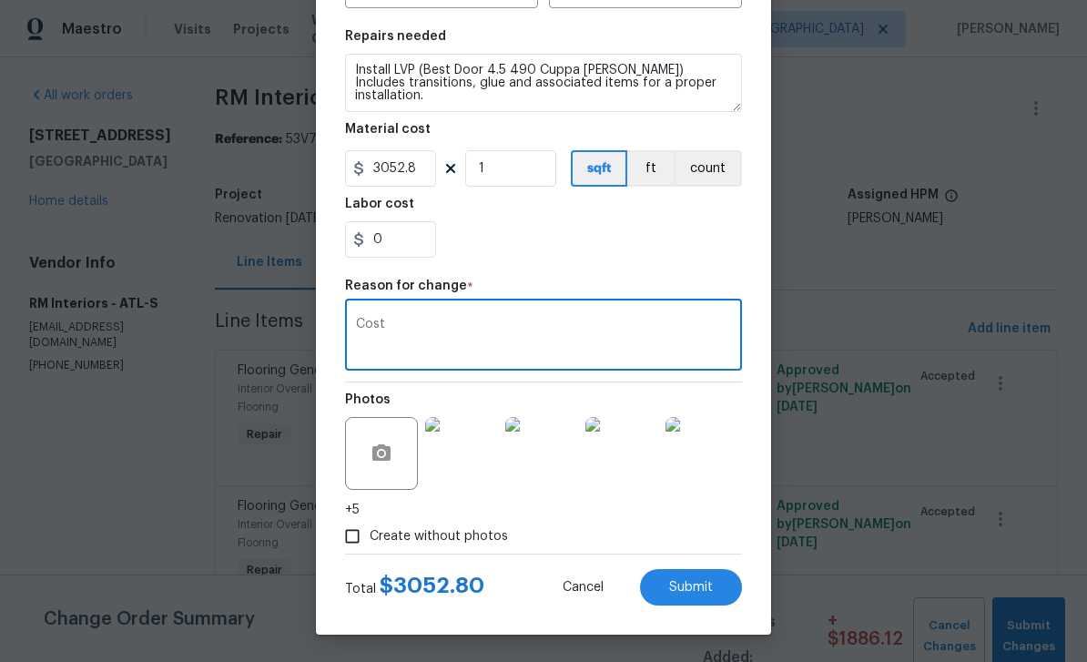
scroll to position [257, 0]
type textarea "Cost"
click at [704, 589] on span "Submit" at bounding box center [691, 588] width 44 height 14
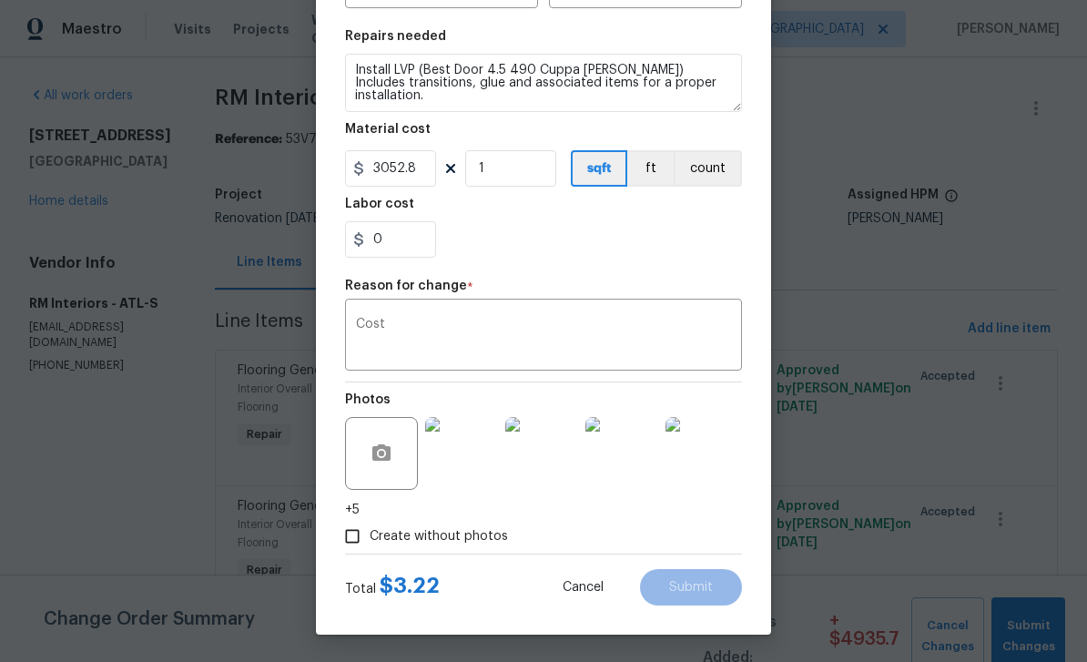
type input "3.22"
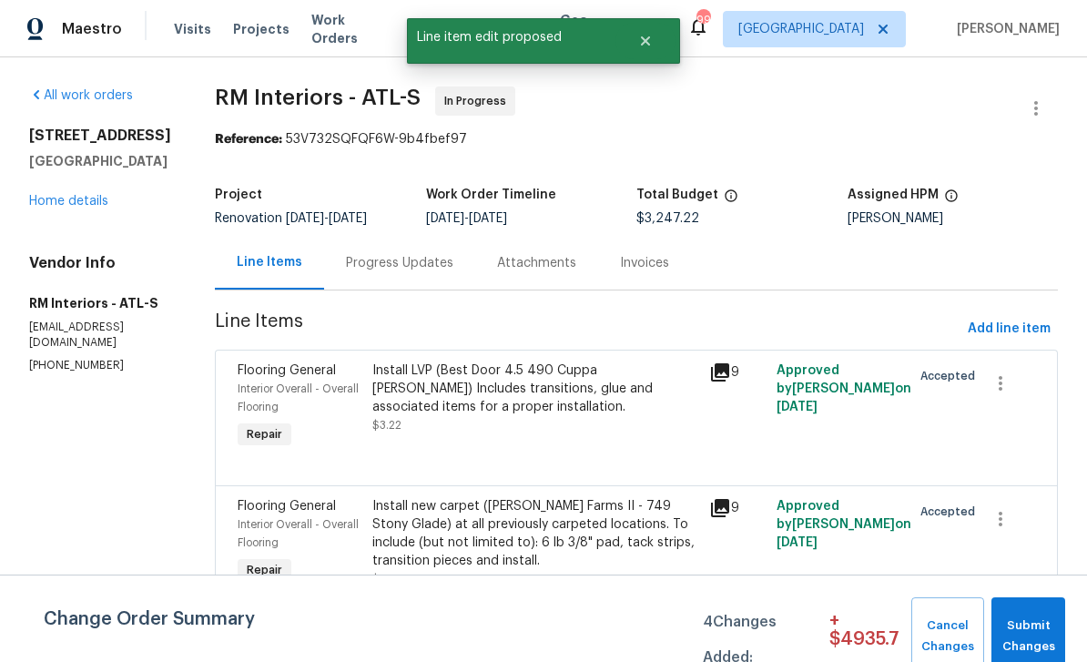
scroll to position [0, 0]
click at [388, 254] on div "Progress Updates" at bounding box center [399, 263] width 107 height 18
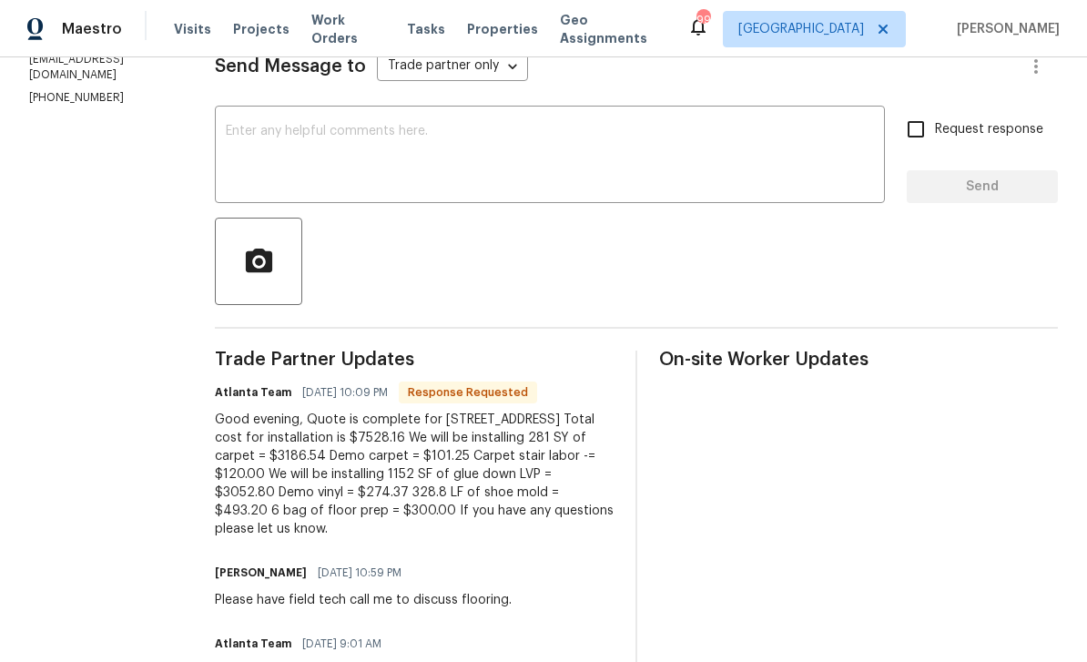
scroll to position [269, 0]
click at [215, 436] on div "Good evening, Quote is complete for [STREET_ADDRESS] Total cost for installatio…" at bounding box center [414, 473] width 399 height 127
copy div "$3186.54"
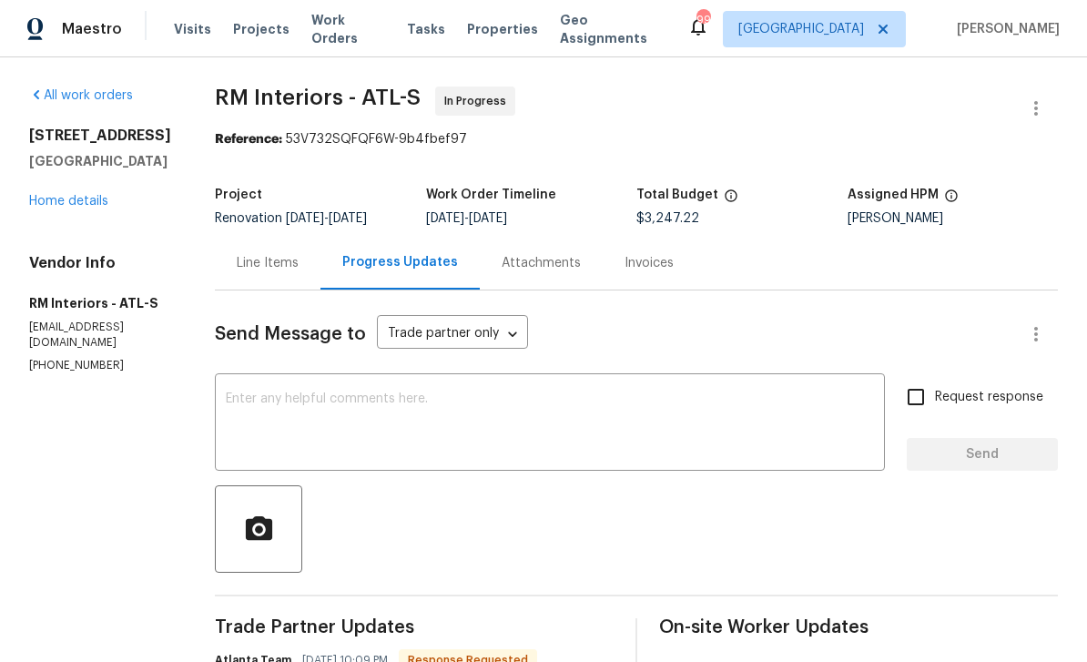
scroll to position [0, 0]
click at [246, 254] on div "Line Items" at bounding box center [268, 263] width 62 height 18
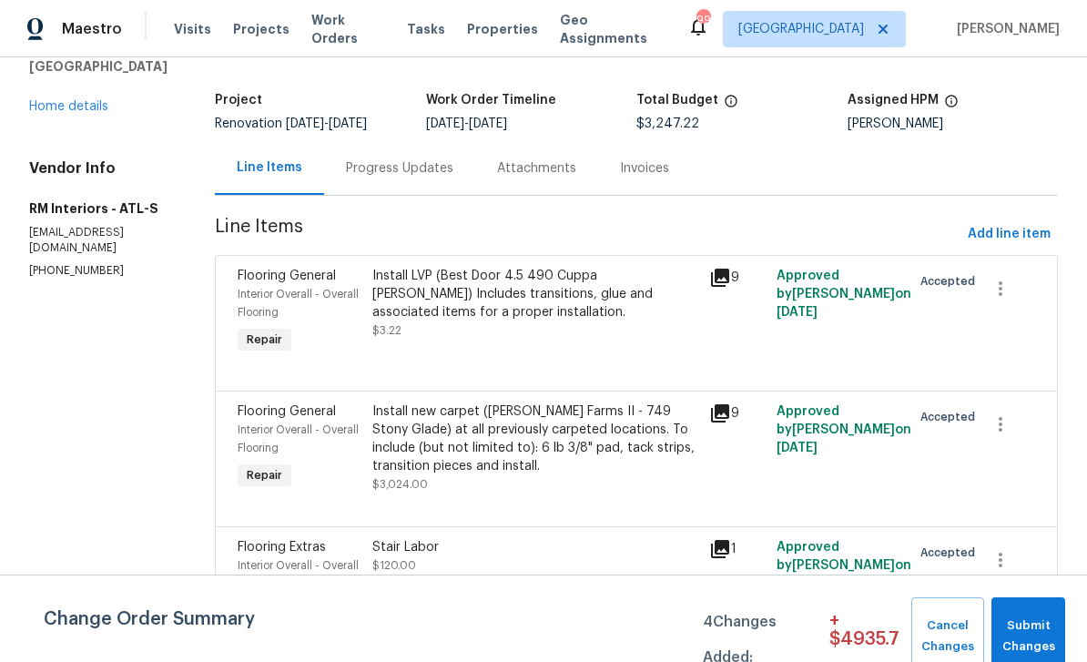
scroll to position [96, 0]
click at [286, 423] on span "Interior Overall - Overall Flooring" at bounding box center [298, 437] width 121 height 29
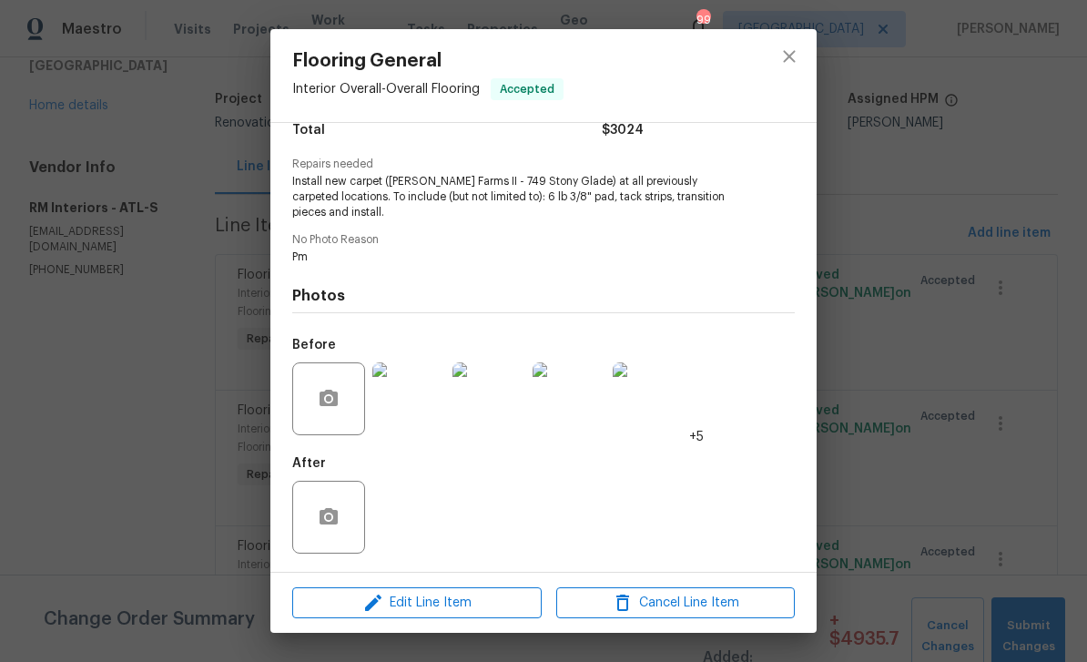
scroll to position [165, 0]
click at [372, 606] on icon "button" at bounding box center [373, 603] width 16 height 16
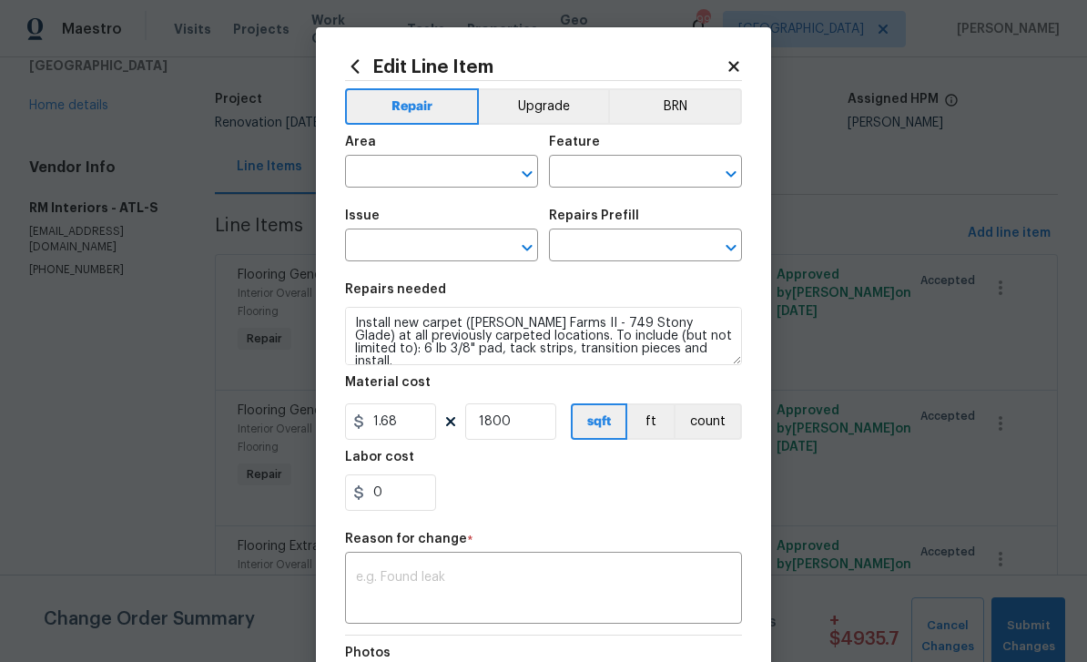
type input "Interior Overall"
type input "Overall Flooring"
type input "Flooring General"
type input "Carpet LVL 2 - Abshire Farms II (Beige) $1.68"
click at [415, 420] on input "1.68" at bounding box center [390, 421] width 91 height 36
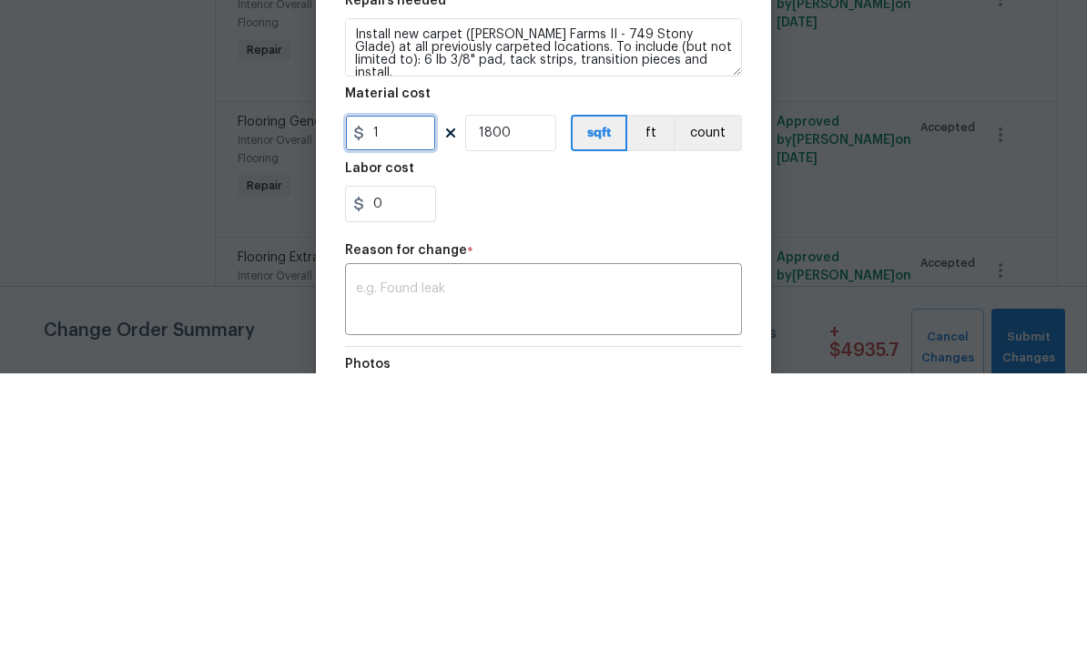
type input "1"
click at [527, 403] on input "1800" at bounding box center [510, 421] width 91 height 36
type input "1"
click at [401, 403] on input "1" at bounding box center [390, 421] width 91 height 36
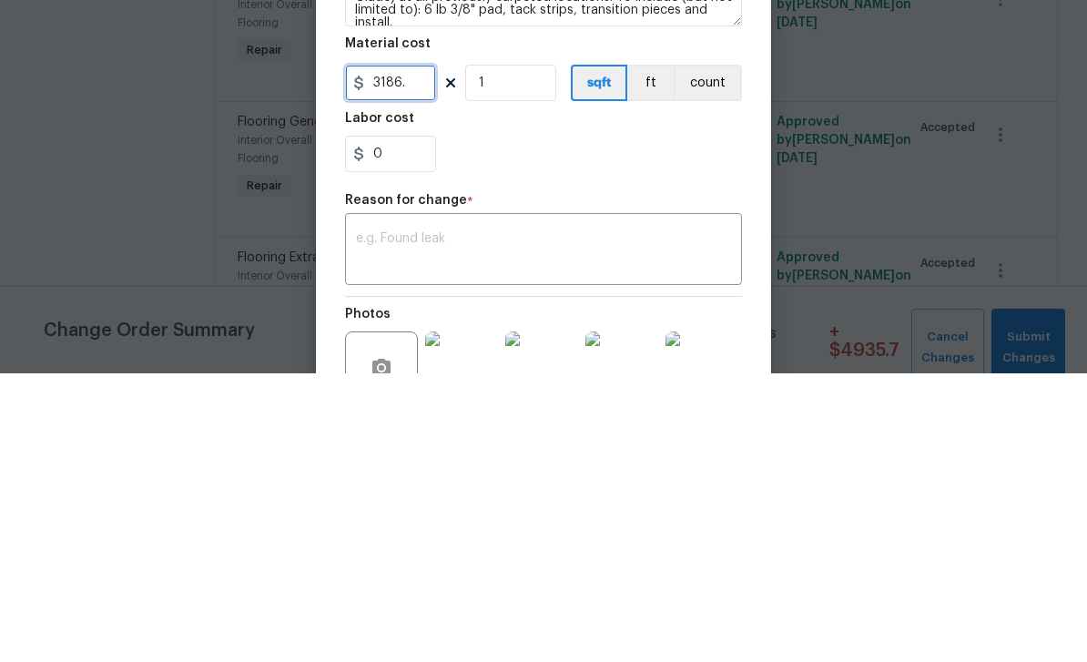
scroll to position [51, 0]
click at [374, 520] on textarea at bounding box center [543, 539] width 375 height 38
type input "3186"
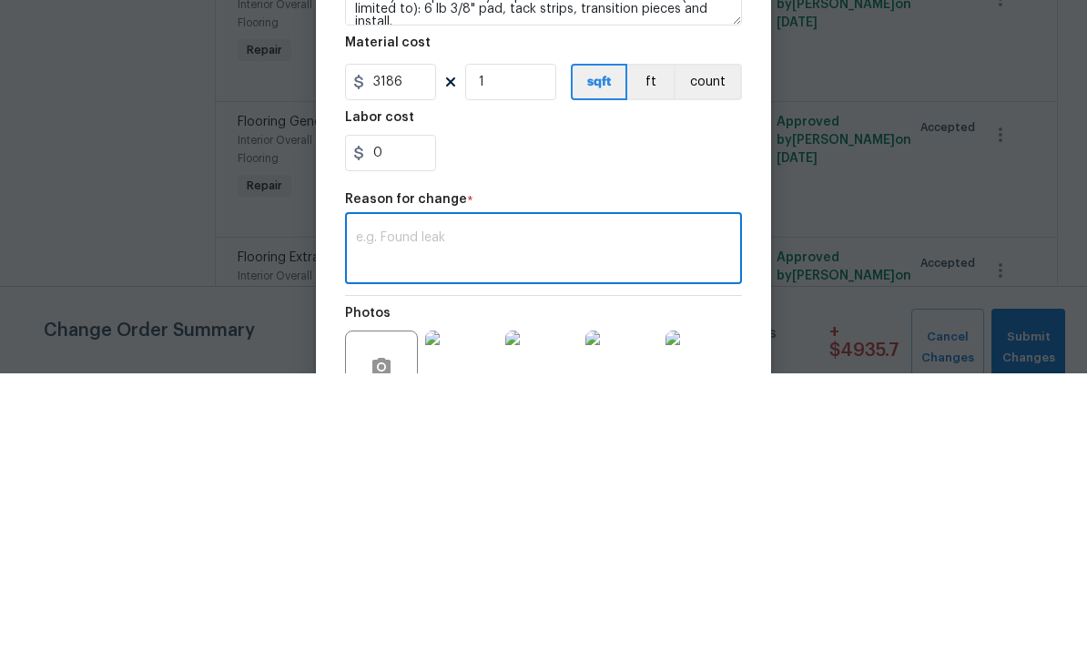
scroll to position [48, 0]
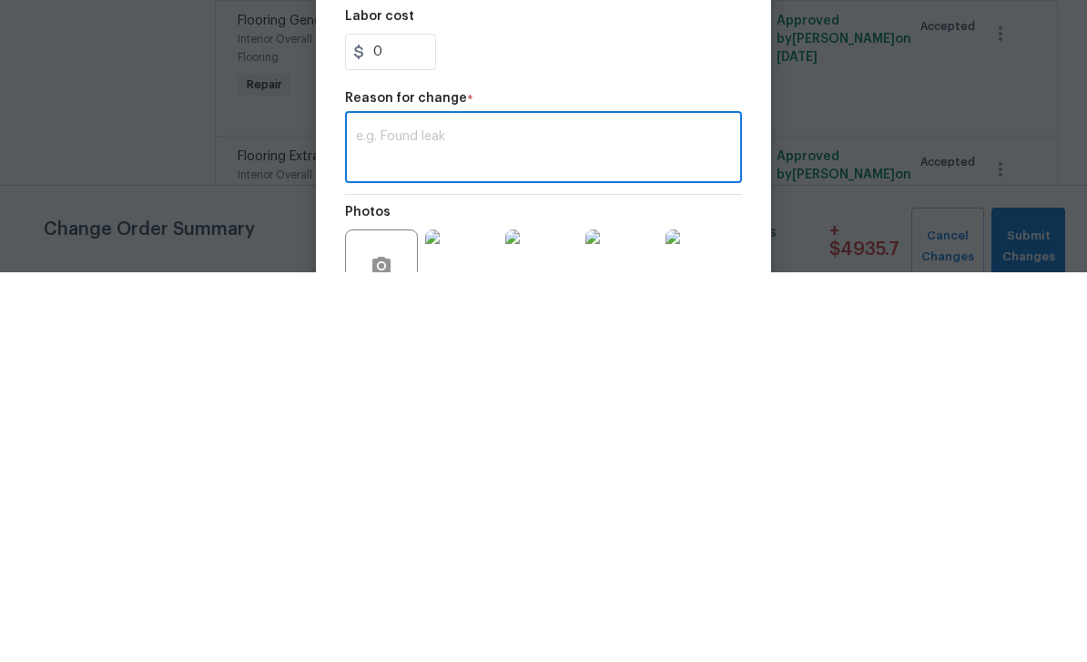
paste textarea "$3186.54"
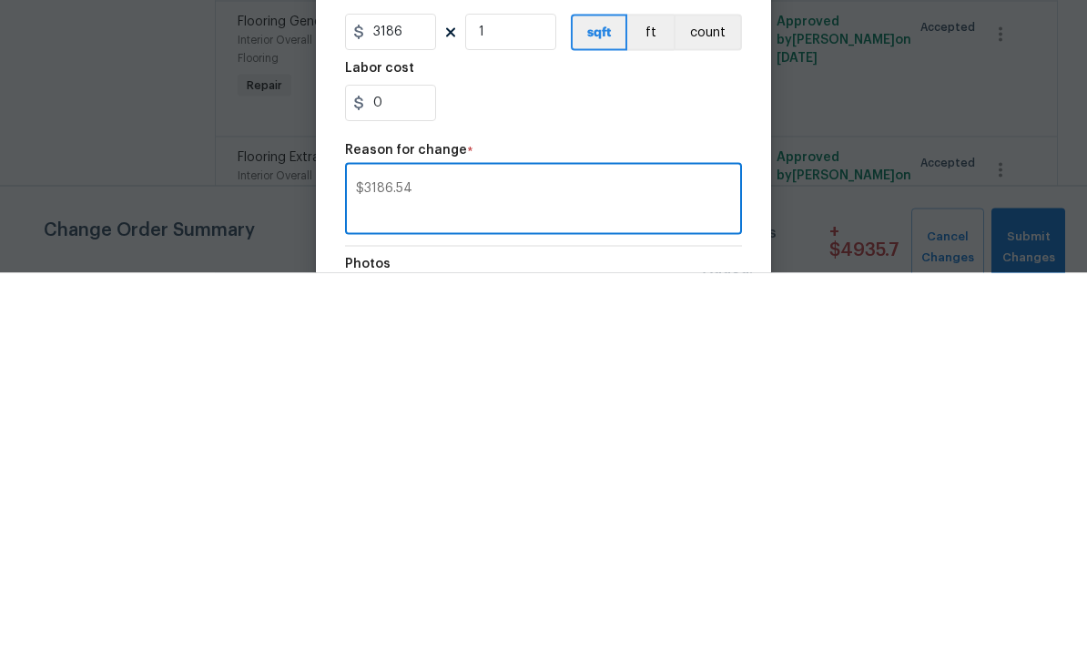
scroll to position [0, 0]
type textarea "$3186.54"
click at [405, 403] on input "3186" at bounding box center [390, 421] width 91 height 36
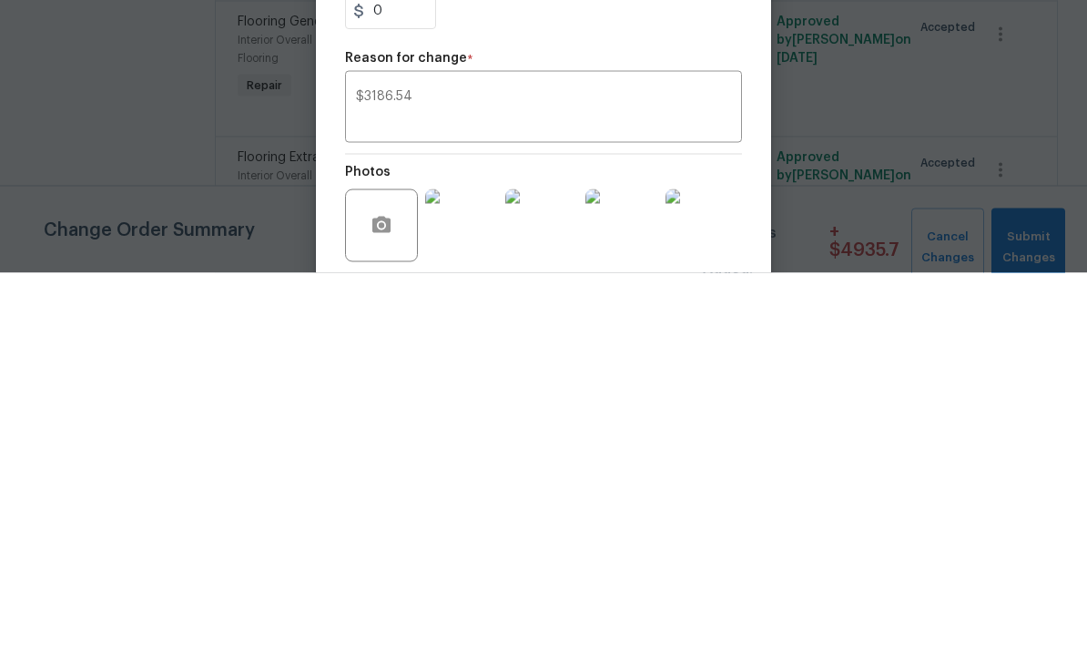
scroll to position [79, 0]
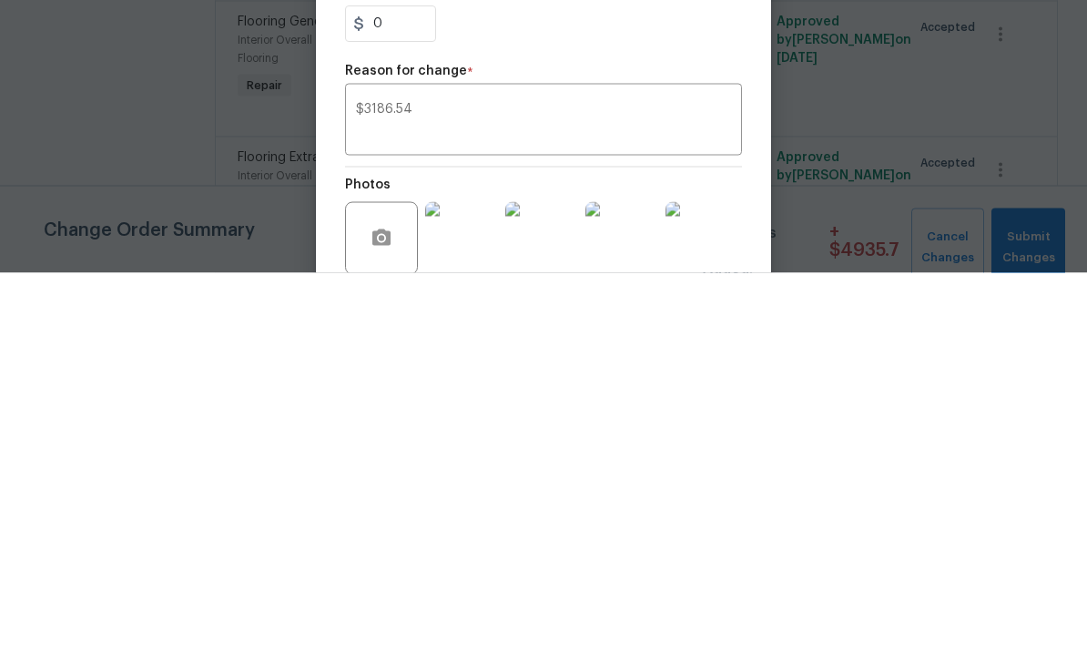
type input "3186.54"
click at [465, 492] on textarea "$3186.54" at bounding box center [543, 511] width 375 height 38
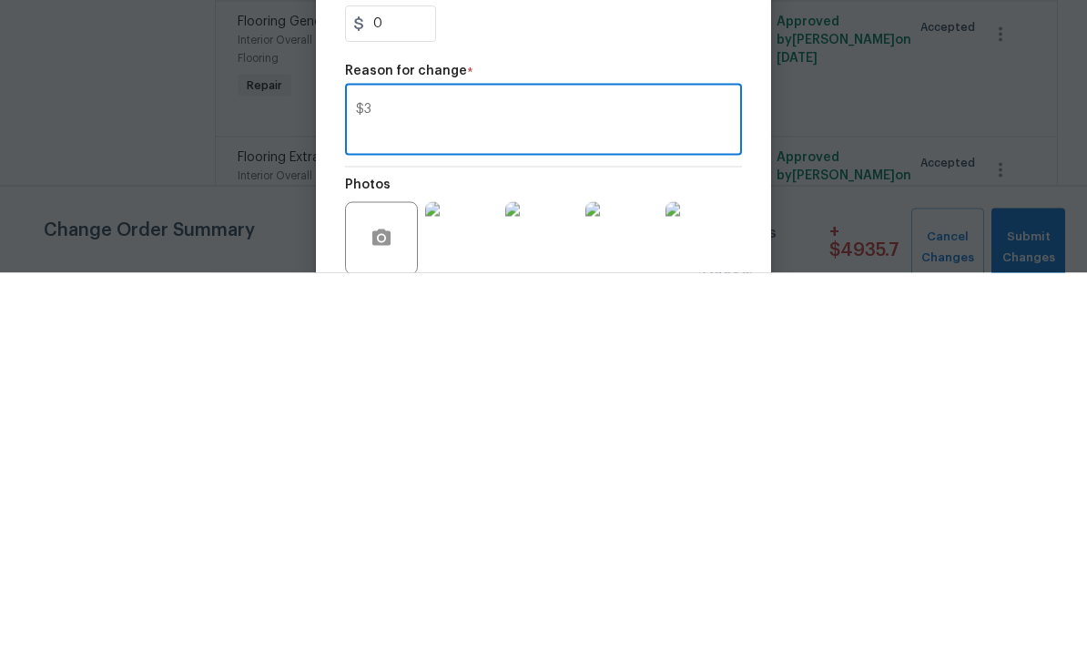
type textarea "$"
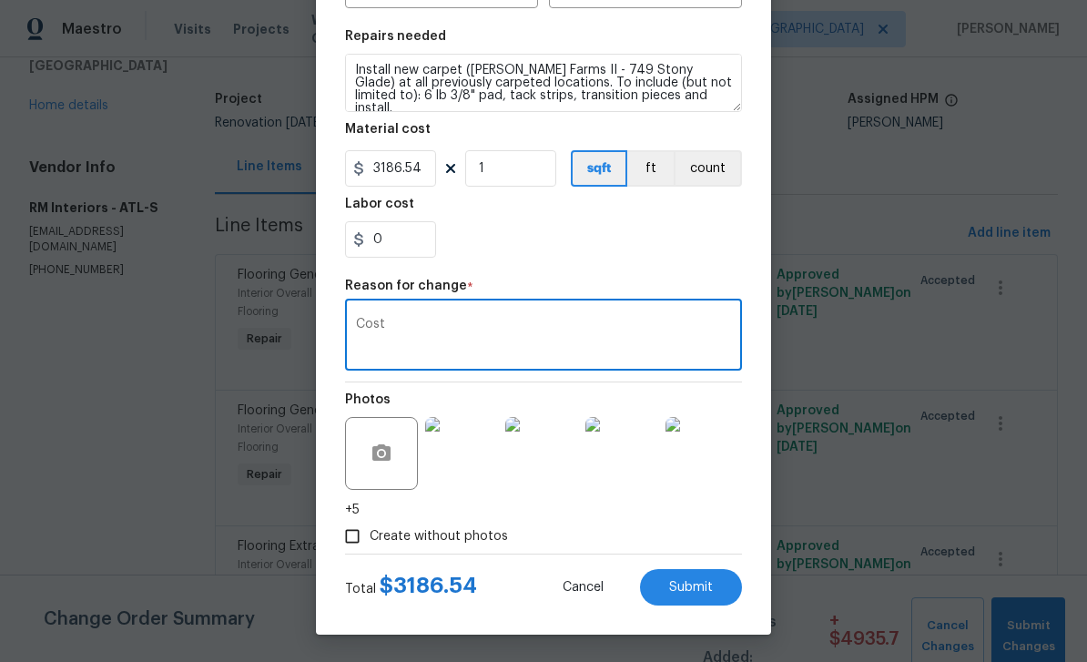
scroll to position [257, 0]
type textarea "Cost"
click at [706, 598] on button "Submit" at bounding box center [691, 587] width 102 height 36
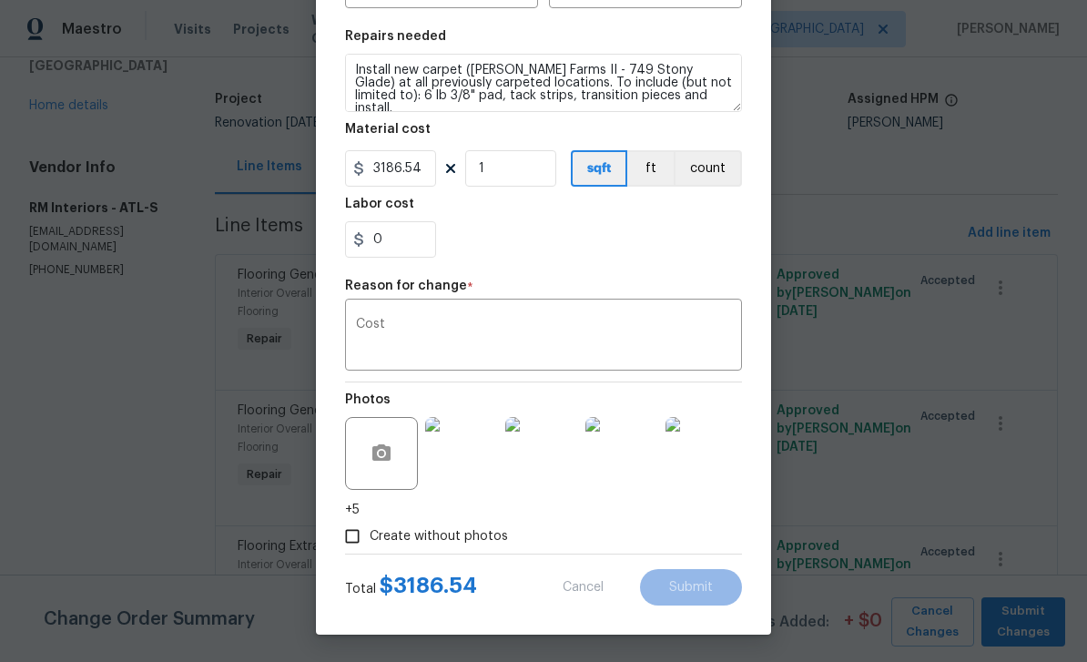
type input "1800"
type input "1.68"
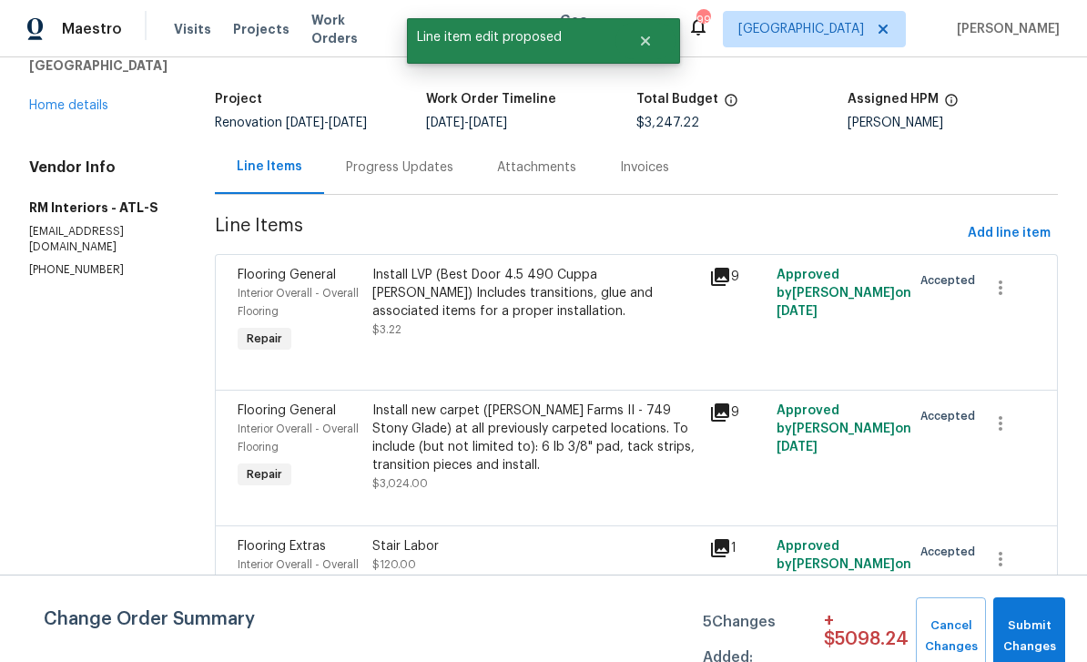
scroll to position [0, 0]
click at [382, 158] on div "Progress Updates" at bounding box center [399, 167] width 107 height 18
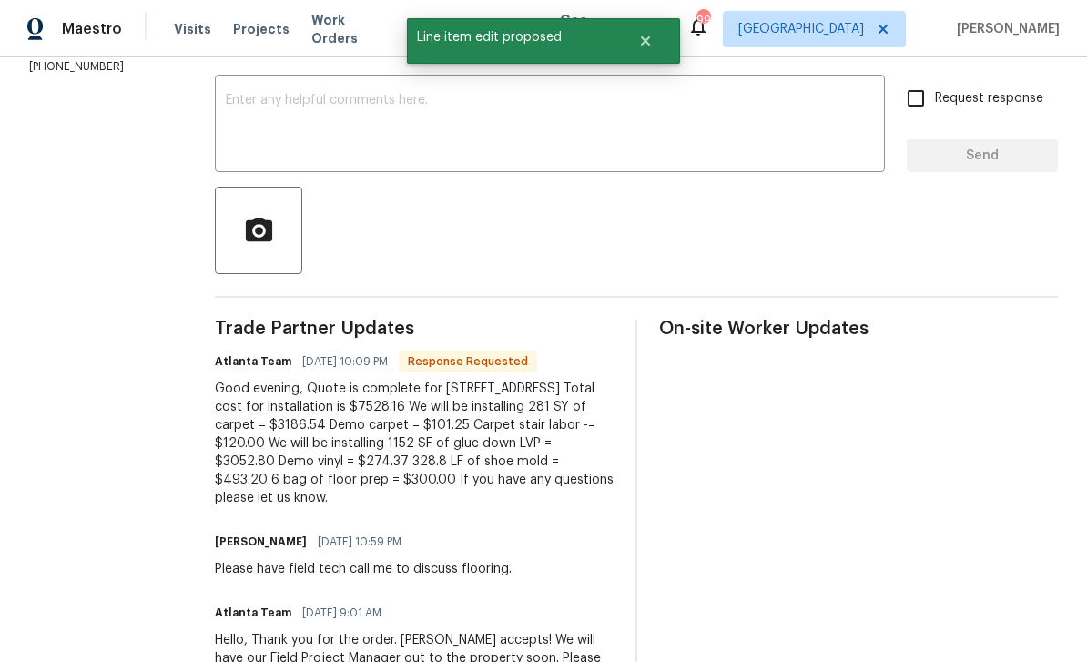
scroll to position [298, 0]
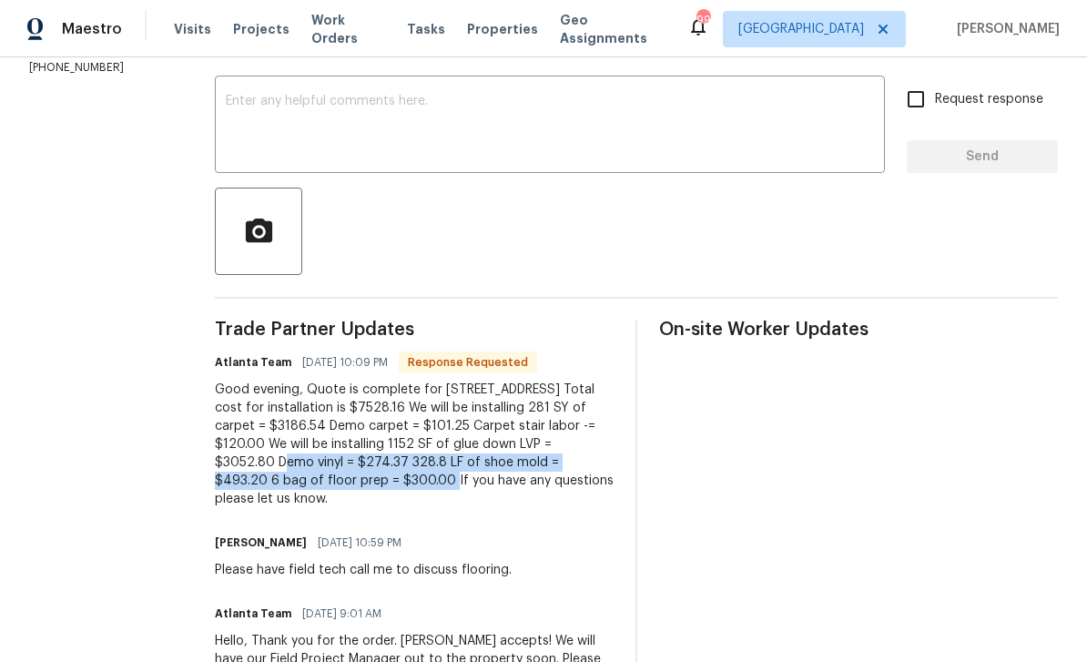
copy div "Demo vinyl = $274.37 328.8 LF of shoe mold = $493.20 6 bag of floor prep = $300…"
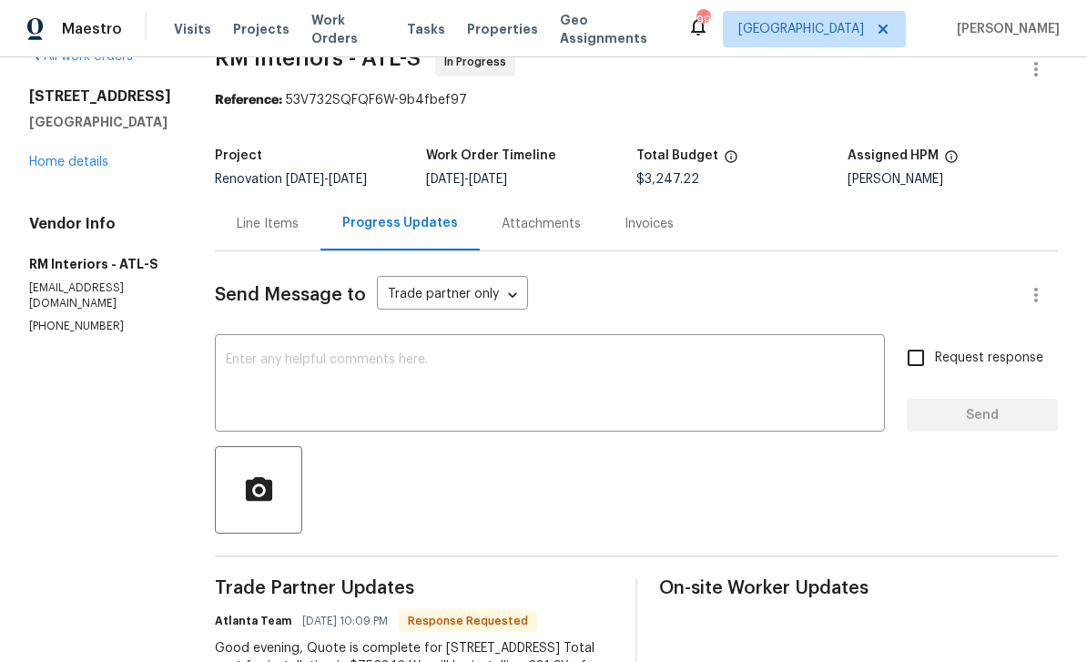
scroll to position [29, 0]
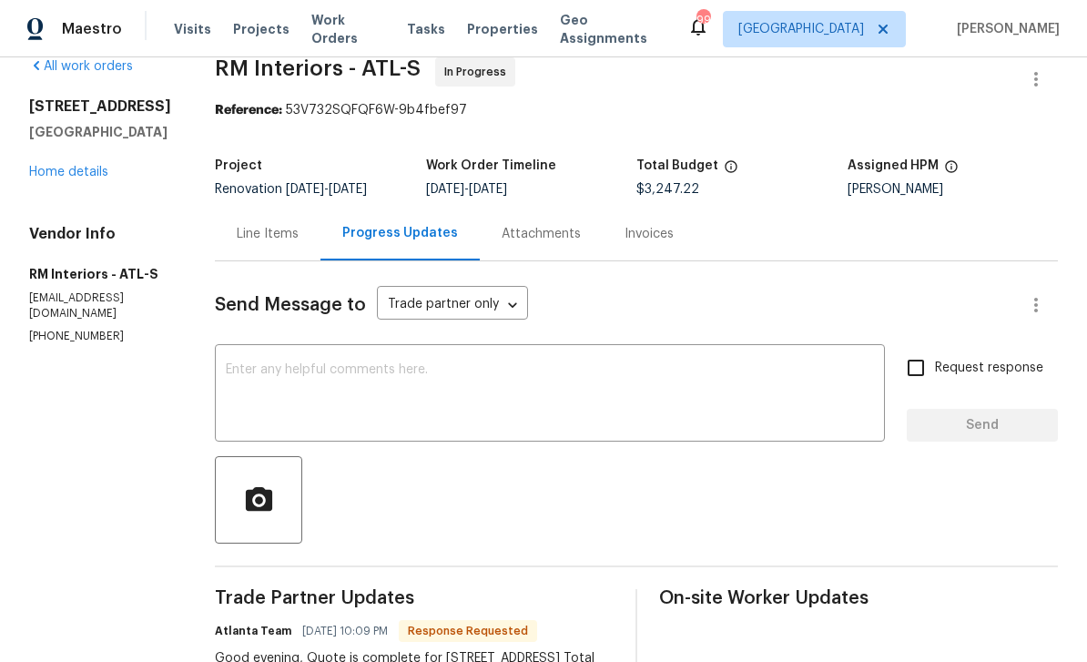
click at [250, 225] on div "Line Items" at bounding box center [268, 234] width 62 height 18
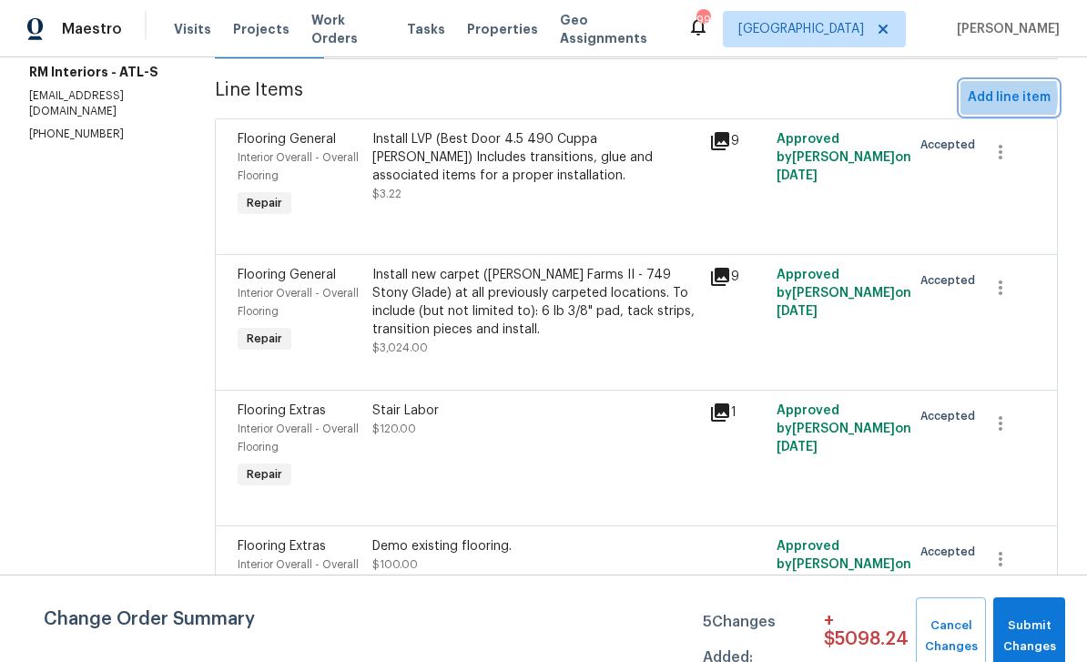
click at [979, 97] on span "Add line item" at bounding box center [1009, 97] width 83 height 23
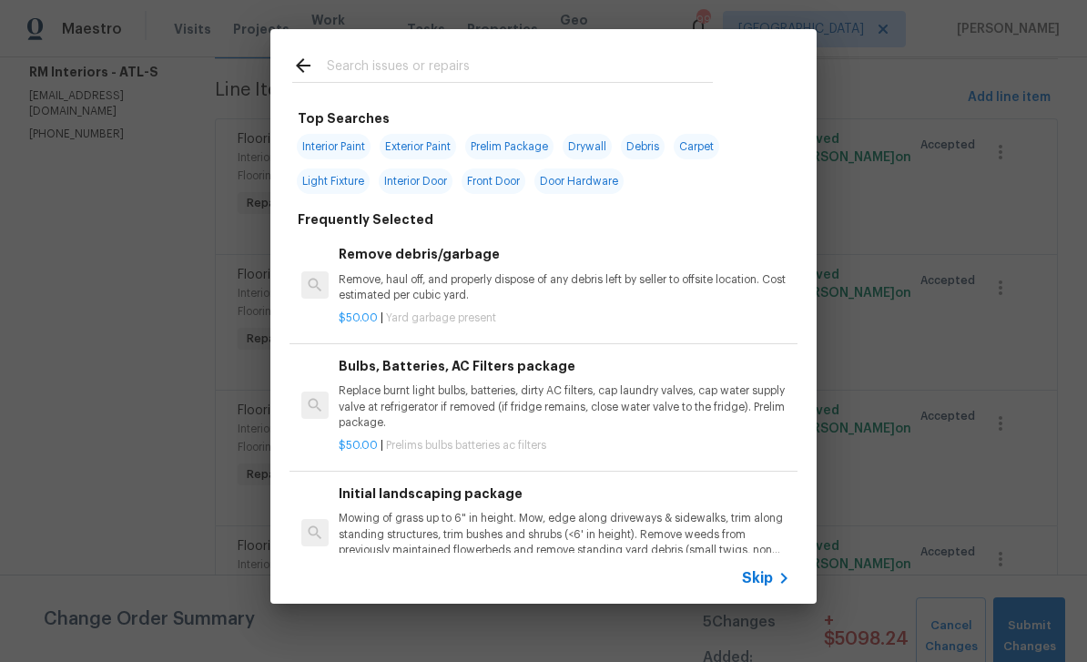
click at [369, 70] on input "text" at bounding box center [520, 68] width 386 height 27
type input "Flooring"
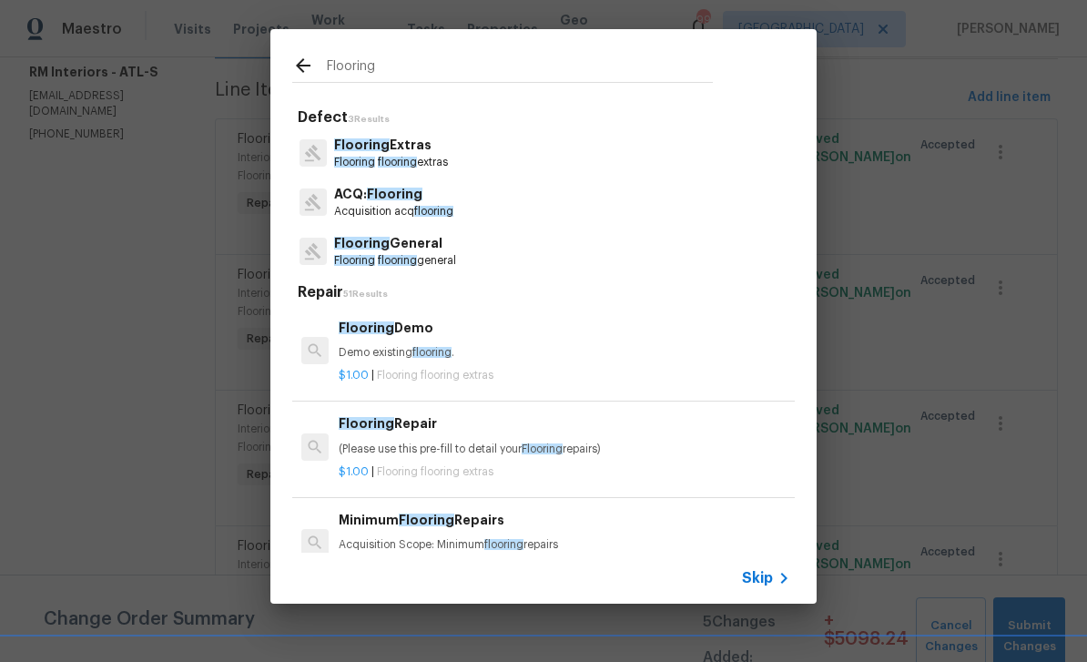
click at [375, 153] on p "Flooring Extras" at bounding box center [391, 145] width 114 height 19
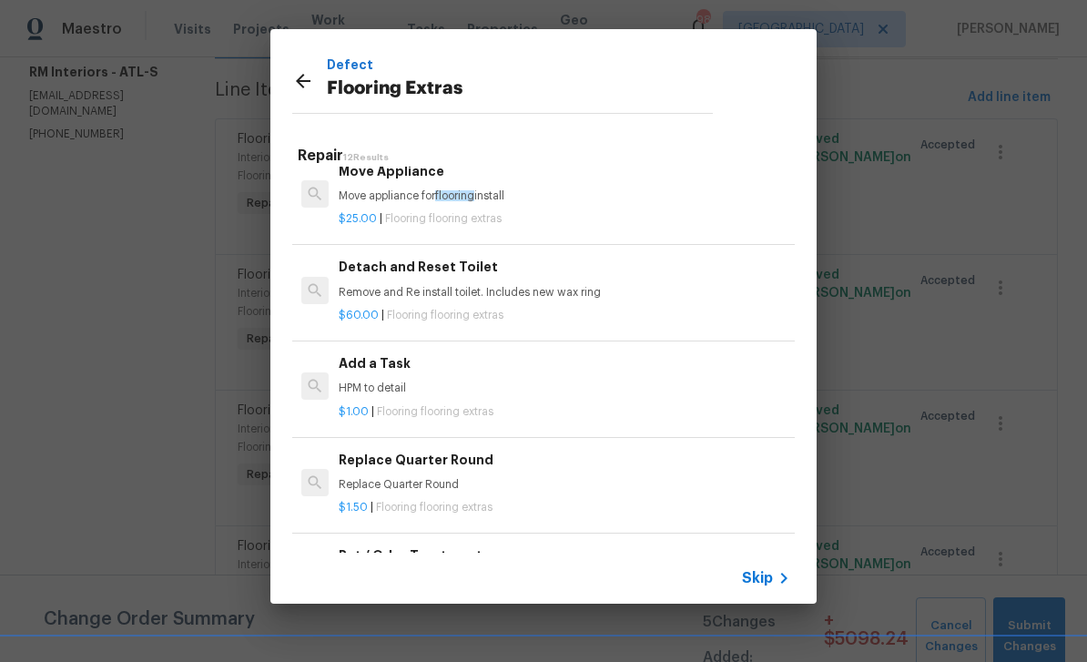
scroll to position [407, 0]
click at [379, 379] on p "HPM to detail" at bounding box center [565, 386] width 452 height 15
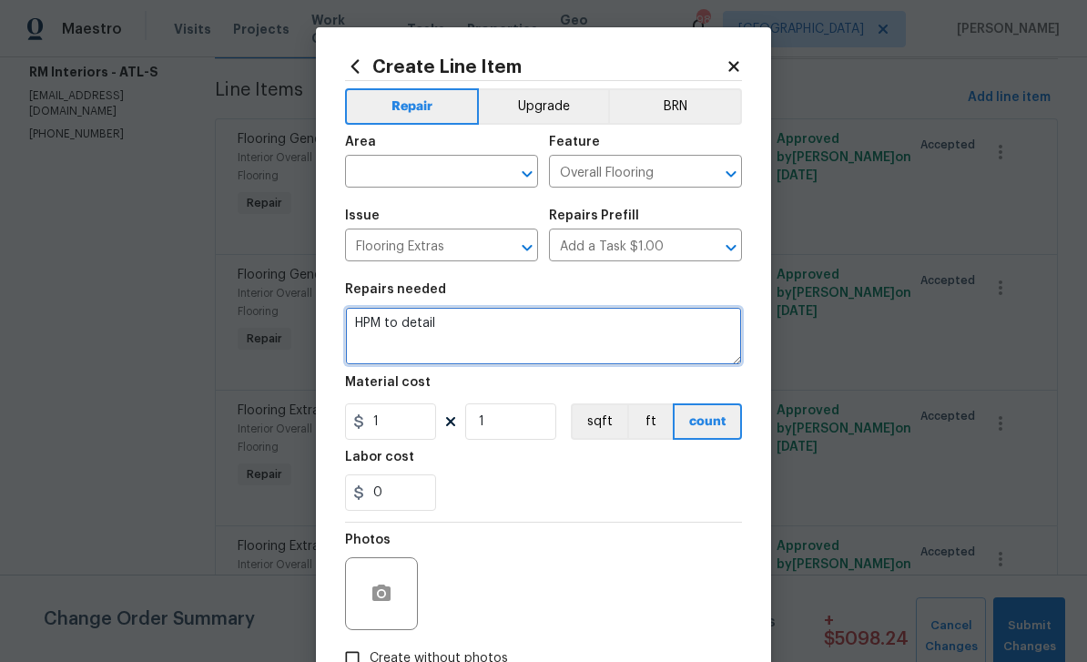
click at [438, 326] on textarea "HPM to detail" at bounding box center [543, 336] width 397 height 58
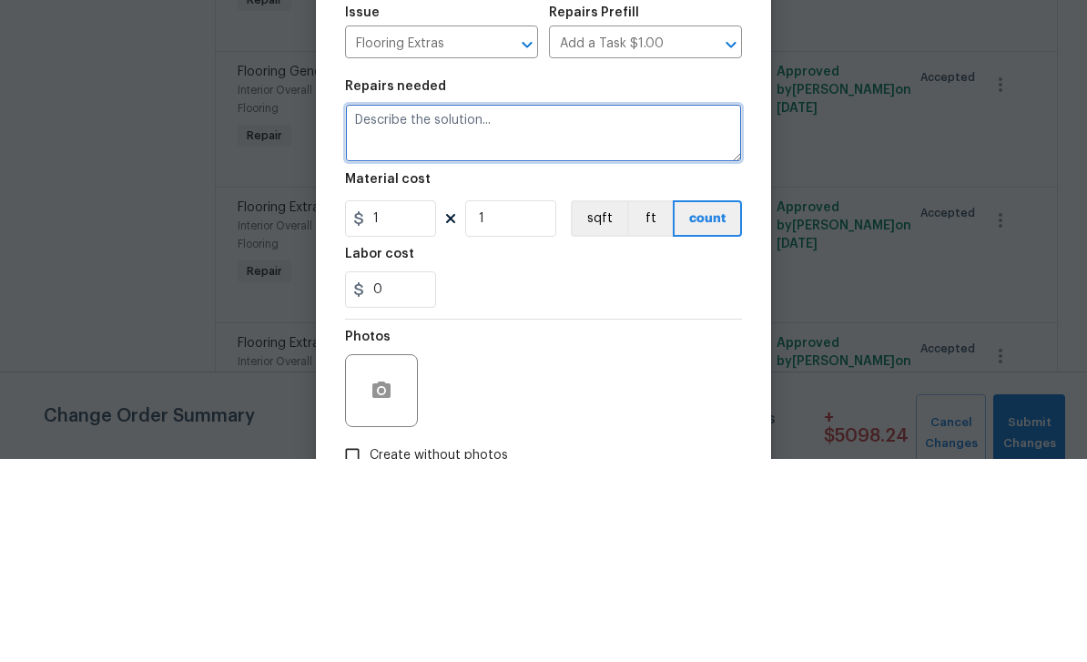
paste textarea "Demo vinyl = $274.37 328.8 LF of shoe mold = $493.20 6 bag of floor prep = $300…"
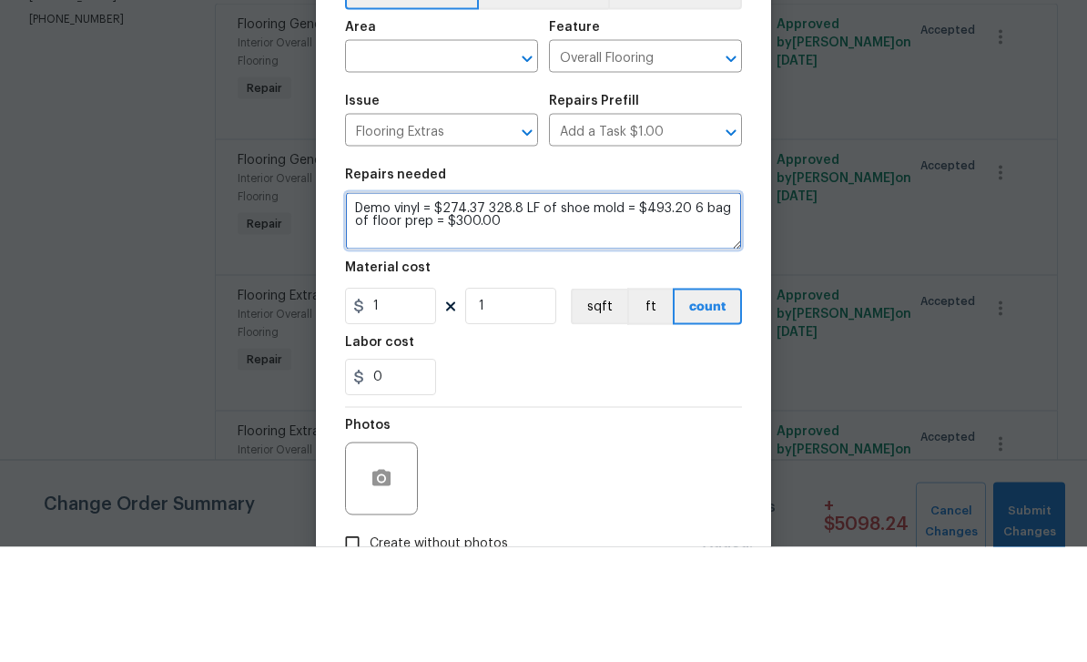
type textarea "Demo vinyl = $274.37 328.8 LF of shoe mold = $493.20 6 bag of floor prep = $300…"
click at [395, 159] on input "text" at bounding box center [416, 173] width 142 height 28
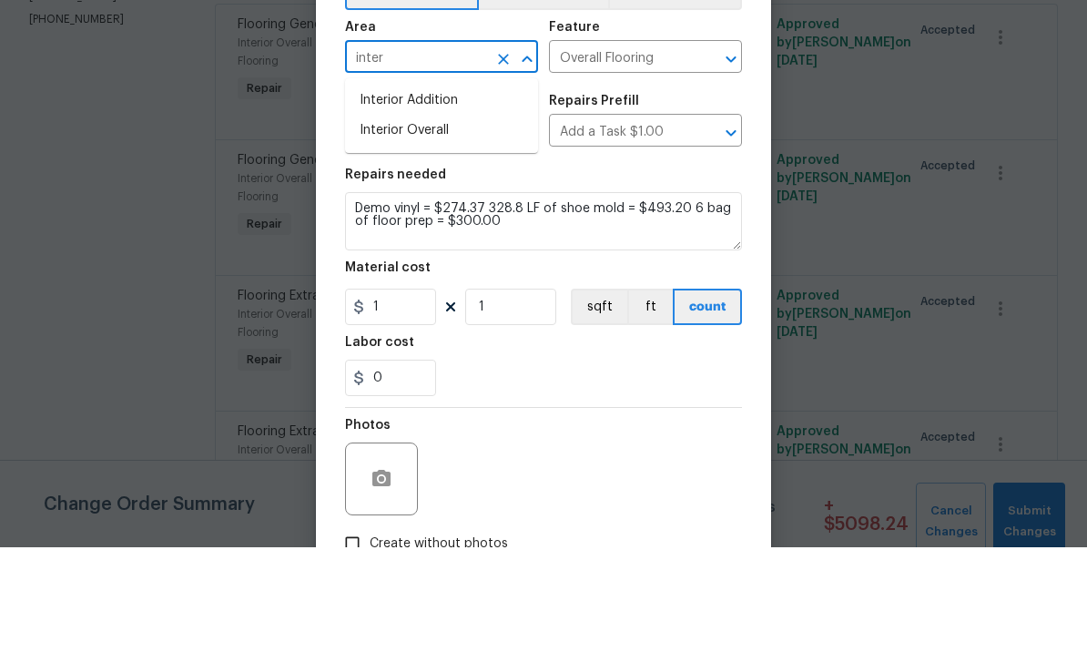
click at [389, 230] on li "Interior Overall" at bounding box center [441, 245] width 193 height 30
type input "Interior Overall"
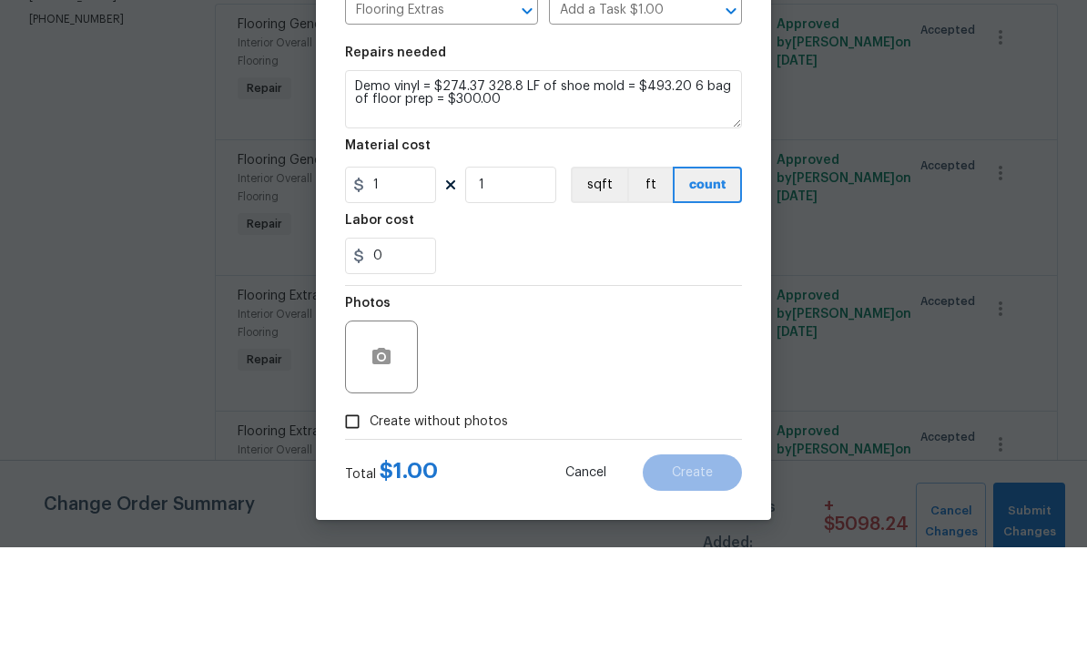
scroll to position [126, 0]
click at [398, 281] on input "1" at bounding box center [390, 299] width 91 height 36
click at [410, 352] on input "0" at bounding box center [390, 370] width 91 height 36
type input "793.2"
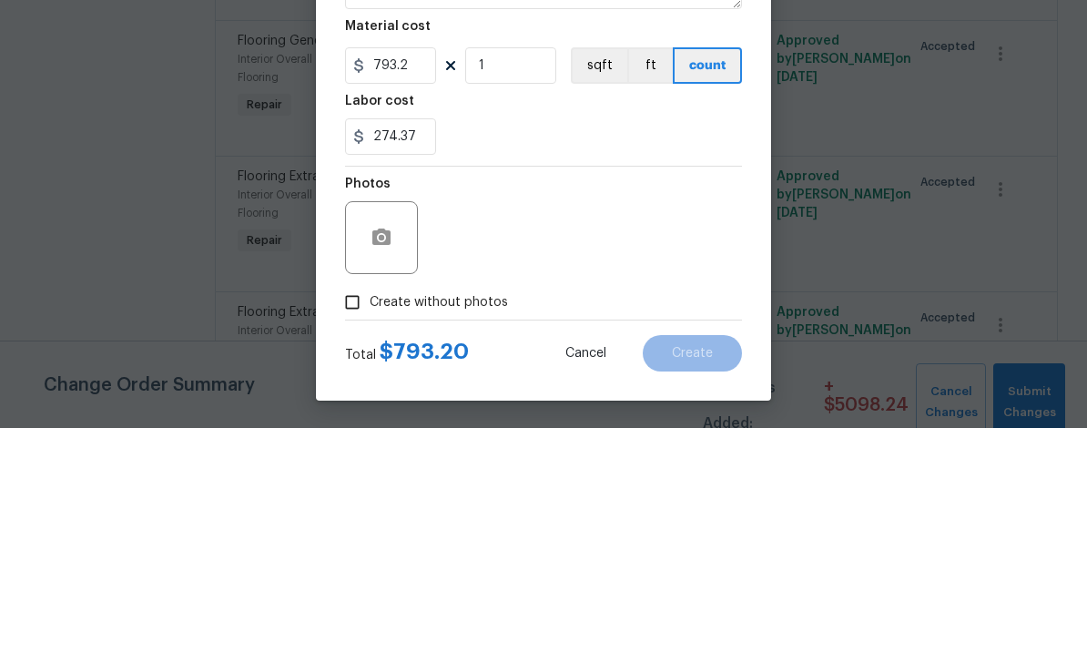
scroll to position [58, 0]
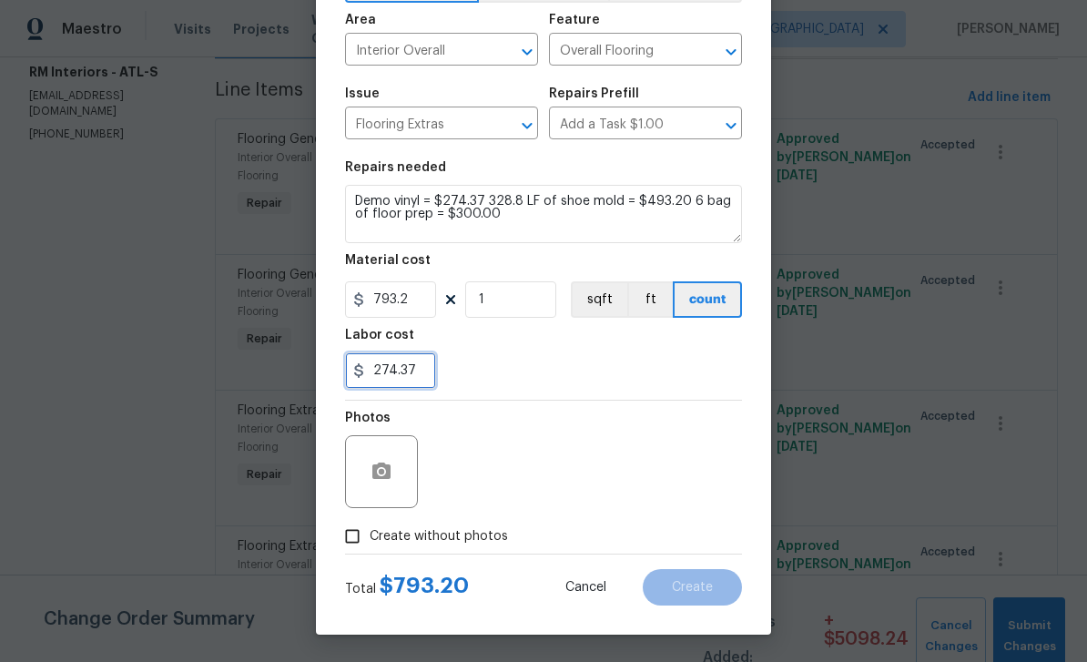
type input "274.37"
click at [355, 539] on input "Create without photos" at bounding box center [352, 536] width 35 height 35
checkbox input "true"
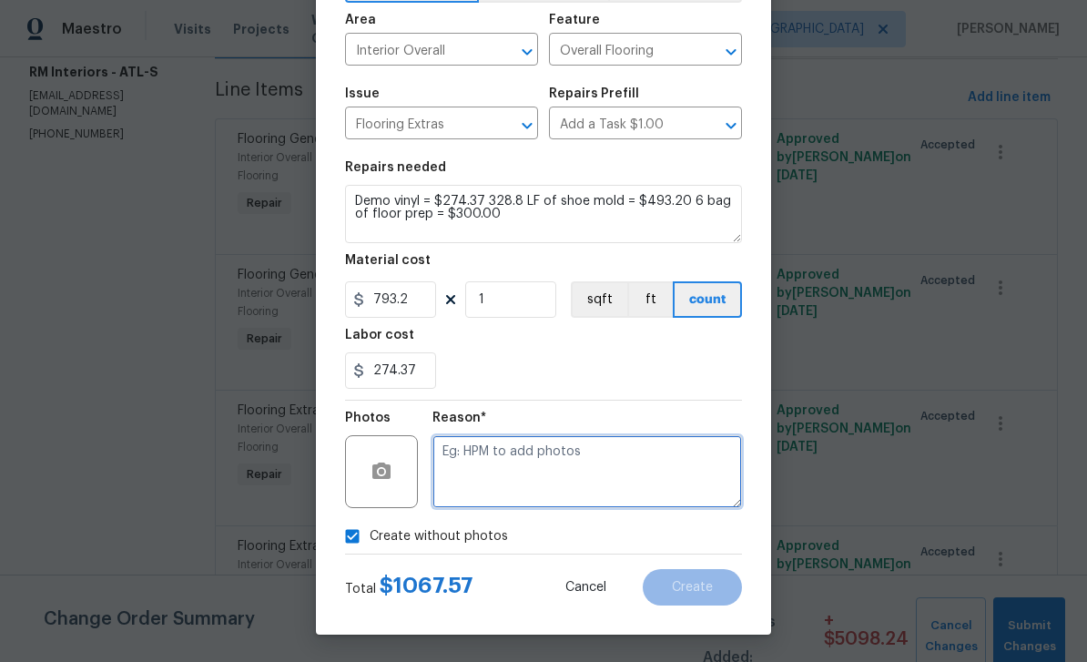
click at [694, 462] on textarea at bounding box center [587, 471] width 310 height 73
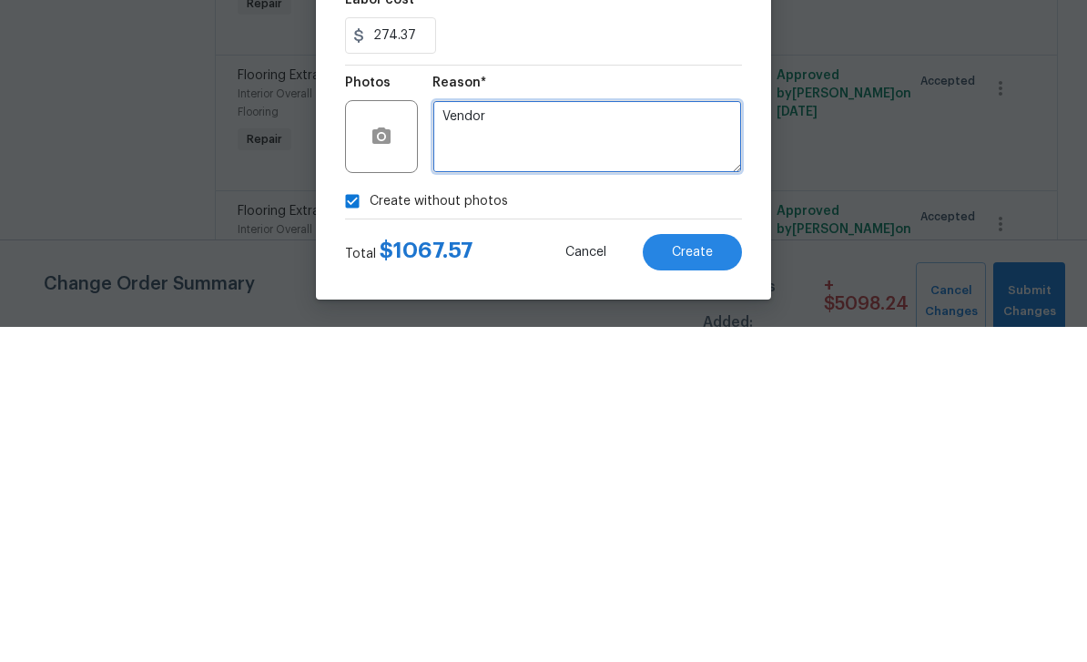
type textarea "Vendor"
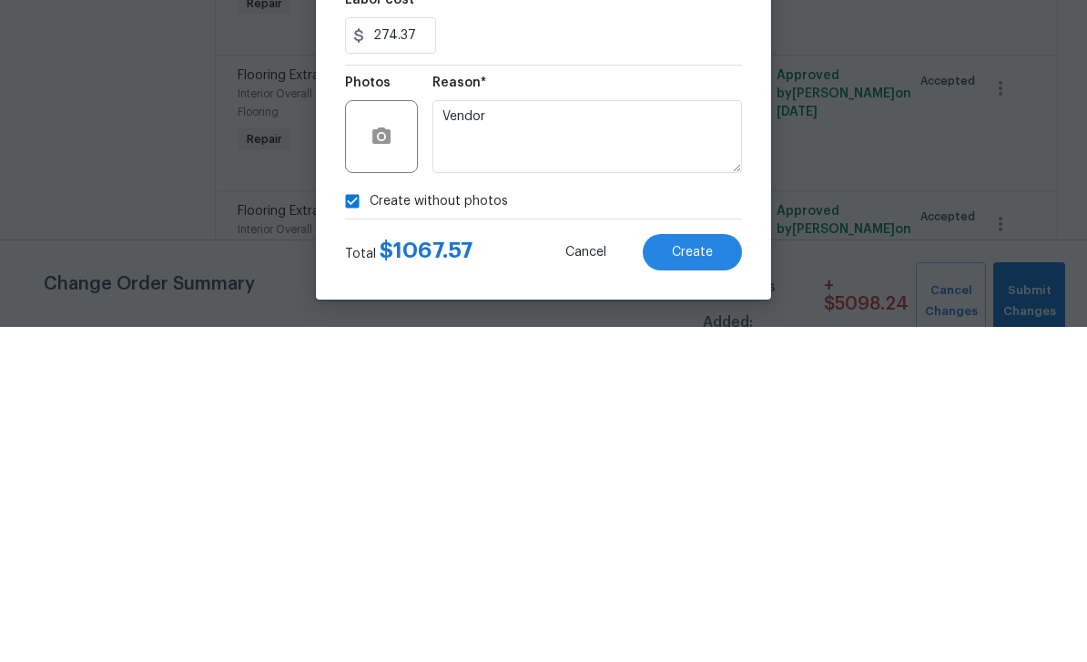
click at [692, 581] on span "Create" at bounding box center [692, 588] width 41 height 14
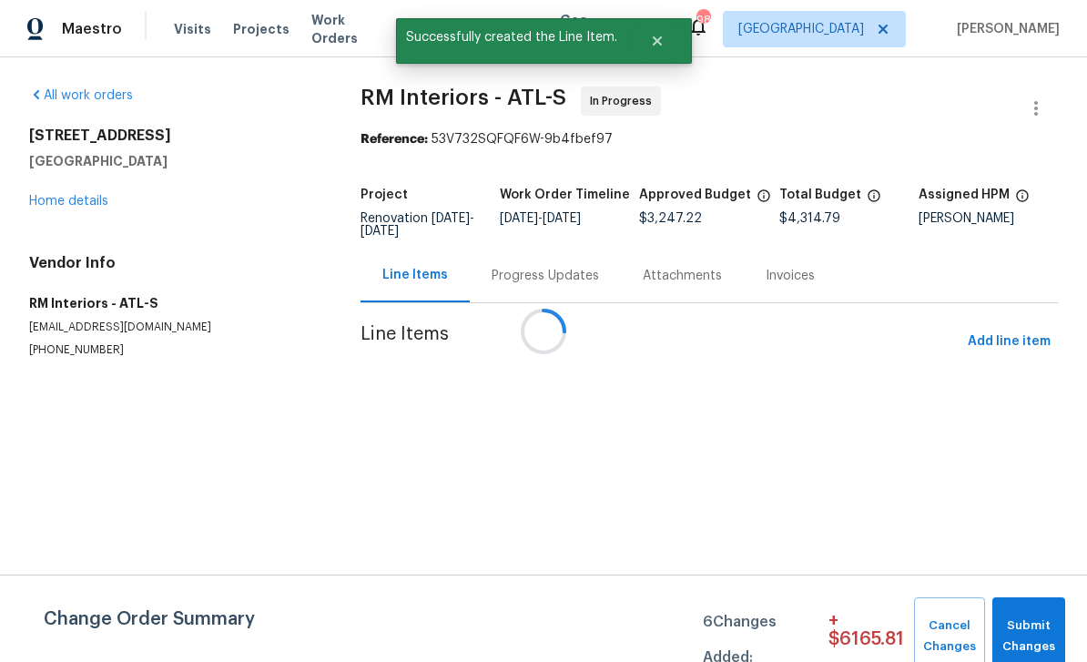
scroll to position [0, 0]
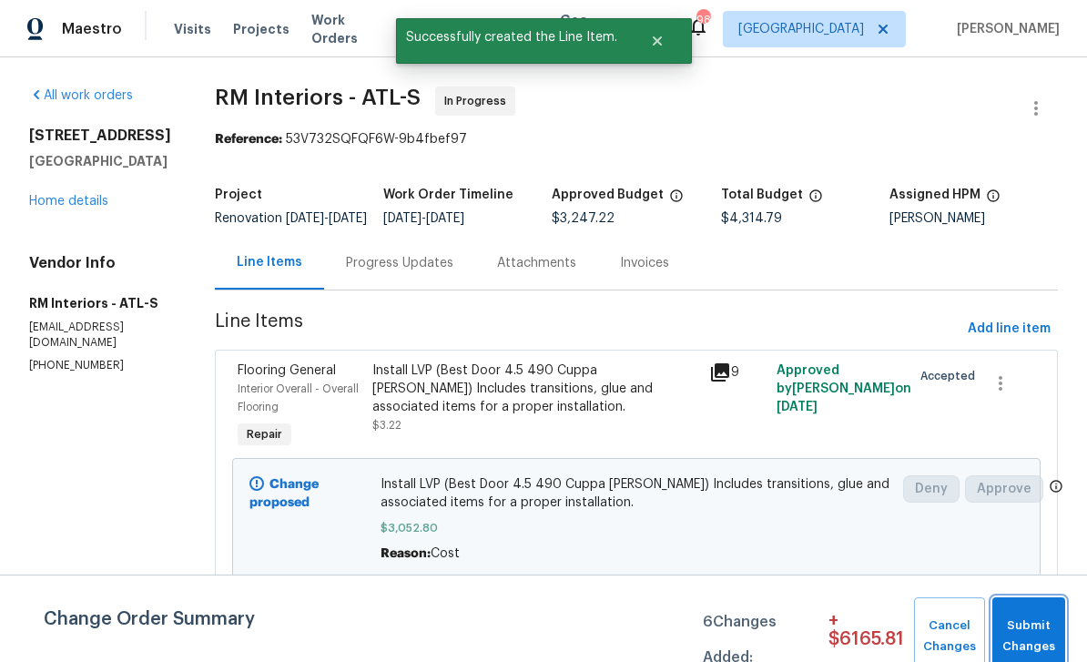
click at [1027, 629] on span "Submit Changes" at bounding box center [1028, 636] width 55 height 42
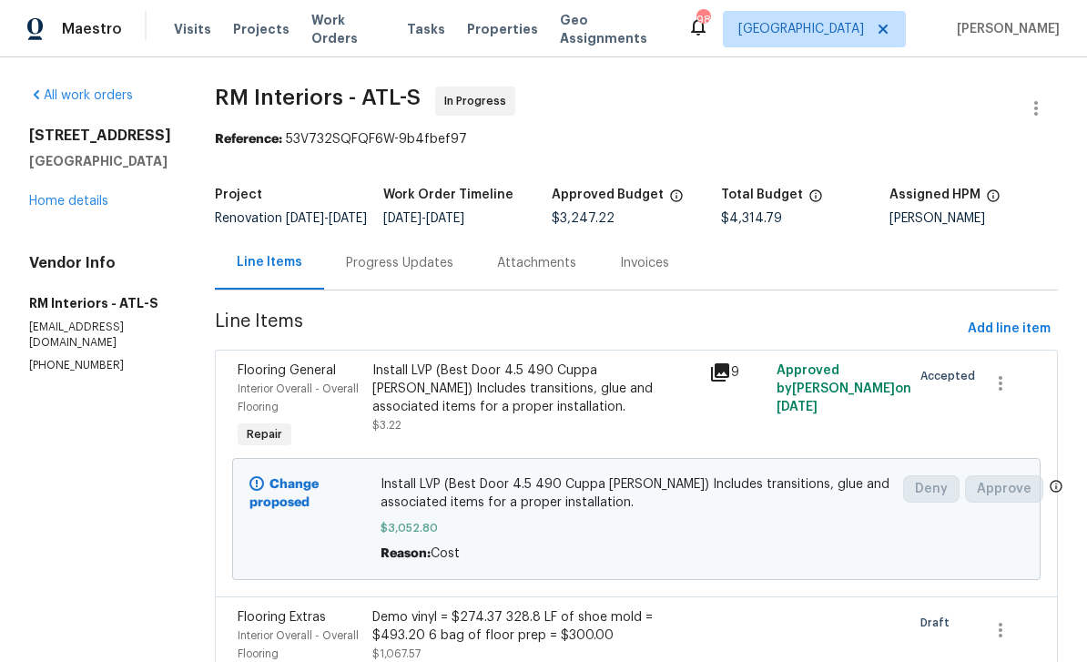
click at [386, 272] on div "Progress Updates" at bounding box center [399, 263] width 107 height 18
